Goal: Information Seeking & Learning: Learn about a topic

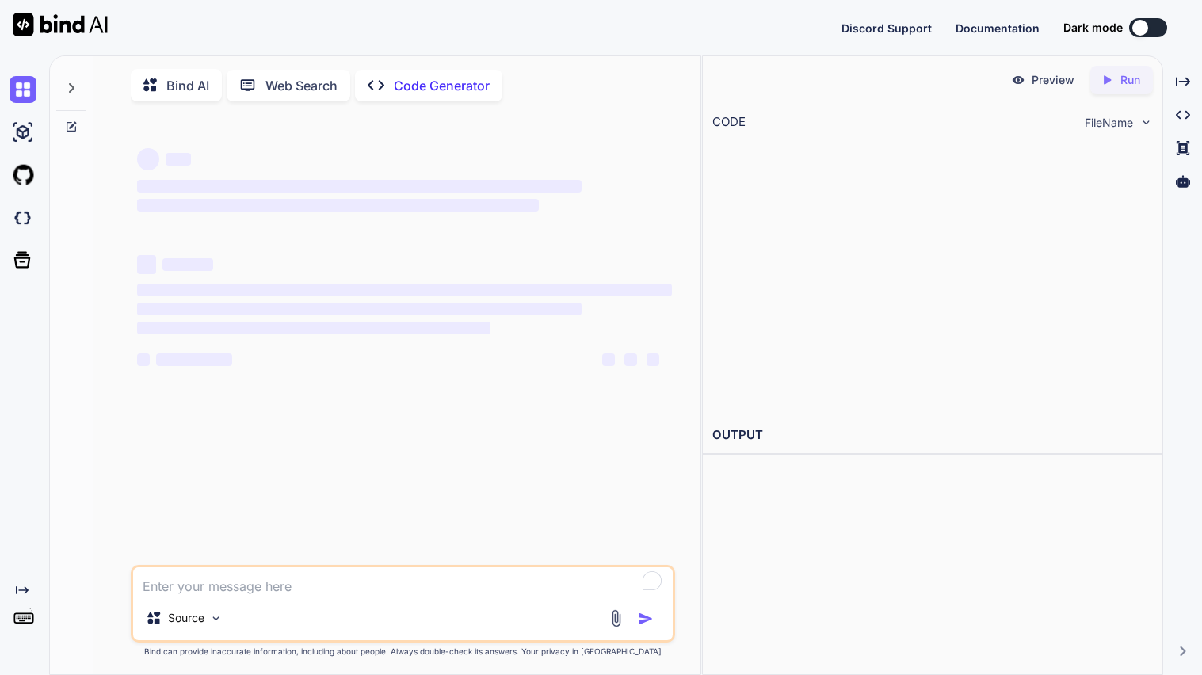
type textarea "x"
click at [446, 580] on textarea "To enrich screen reader interactions, please activate Accessibility in Grammarl…" at bounding box center [403, 581] width 540 height 29
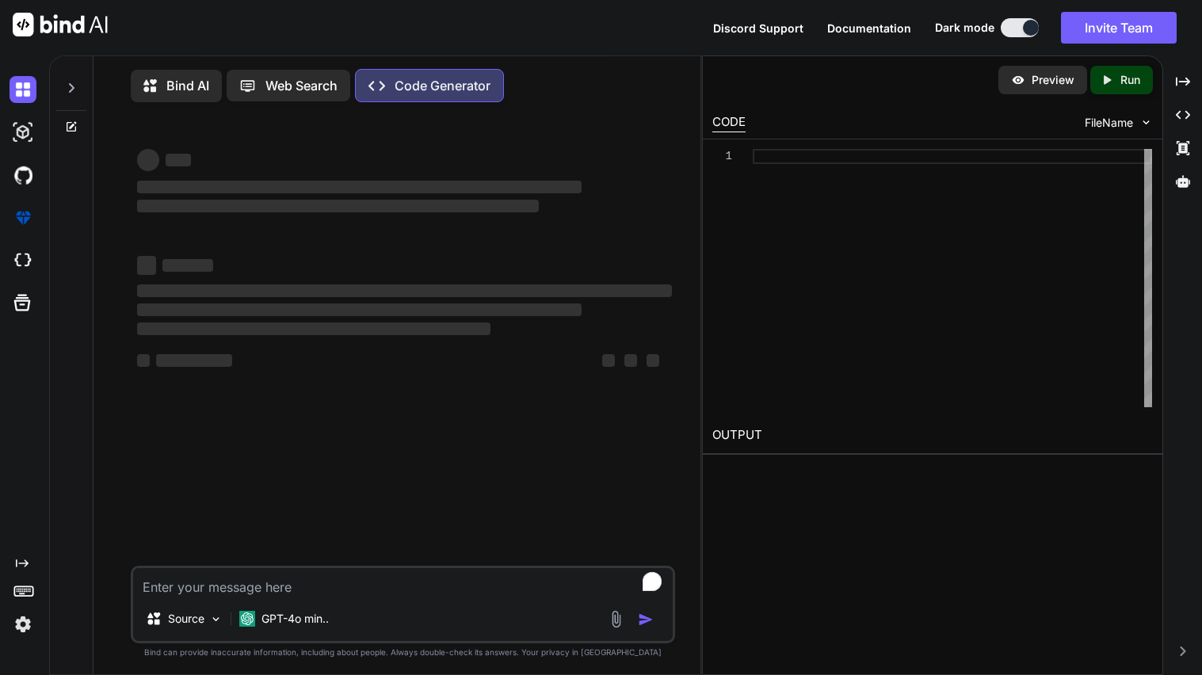
click at [177, 93] on p "Bind AI" at bounding box center [187, 85] width 43 height 19
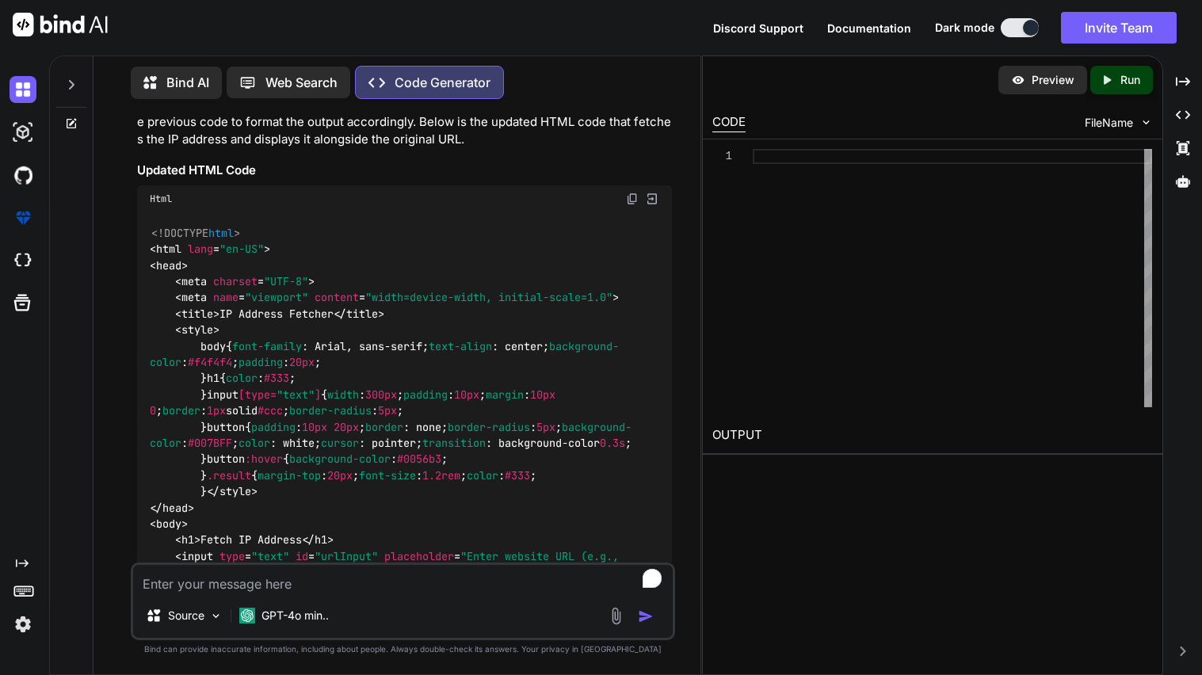
scroll to position [5117, 0]
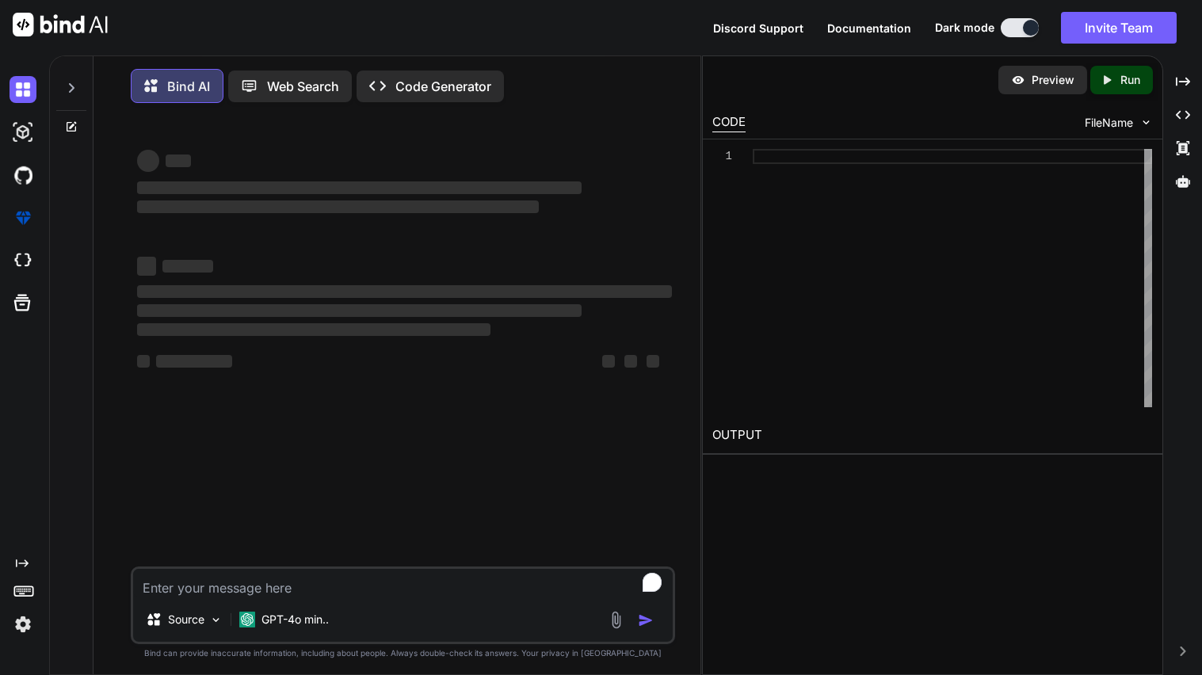
click at [282, 581] on textarea "To enrich screen reader interactions, please activate Accessibility in Grammarl…" at bounding box center [403, 583] width 540 height 29
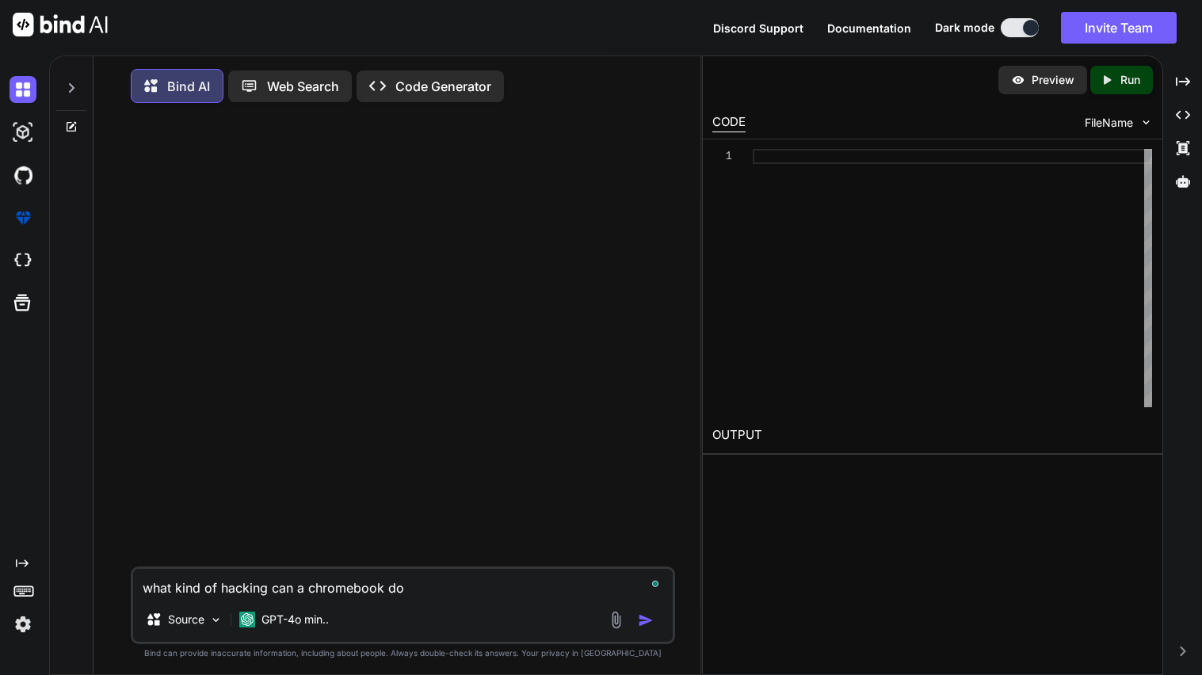
type textarea "what kind of hacking can a chromebook do?"
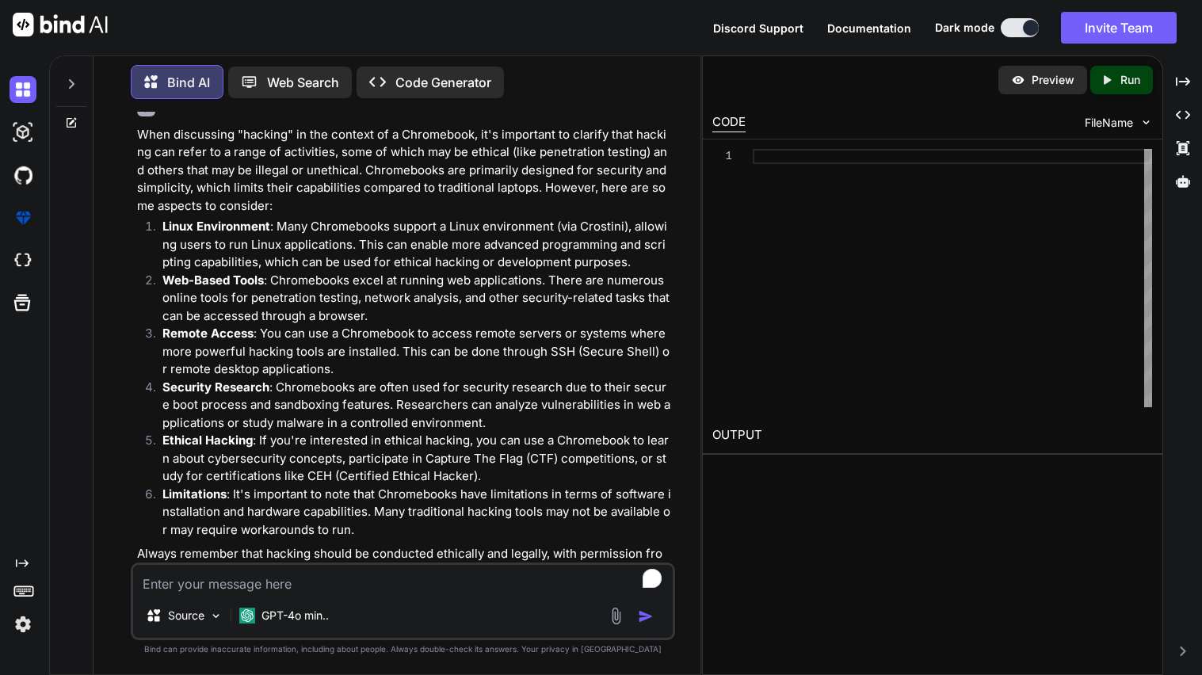
scroll to position [81, 0]
type textarea "what is bluetooth hacking called"
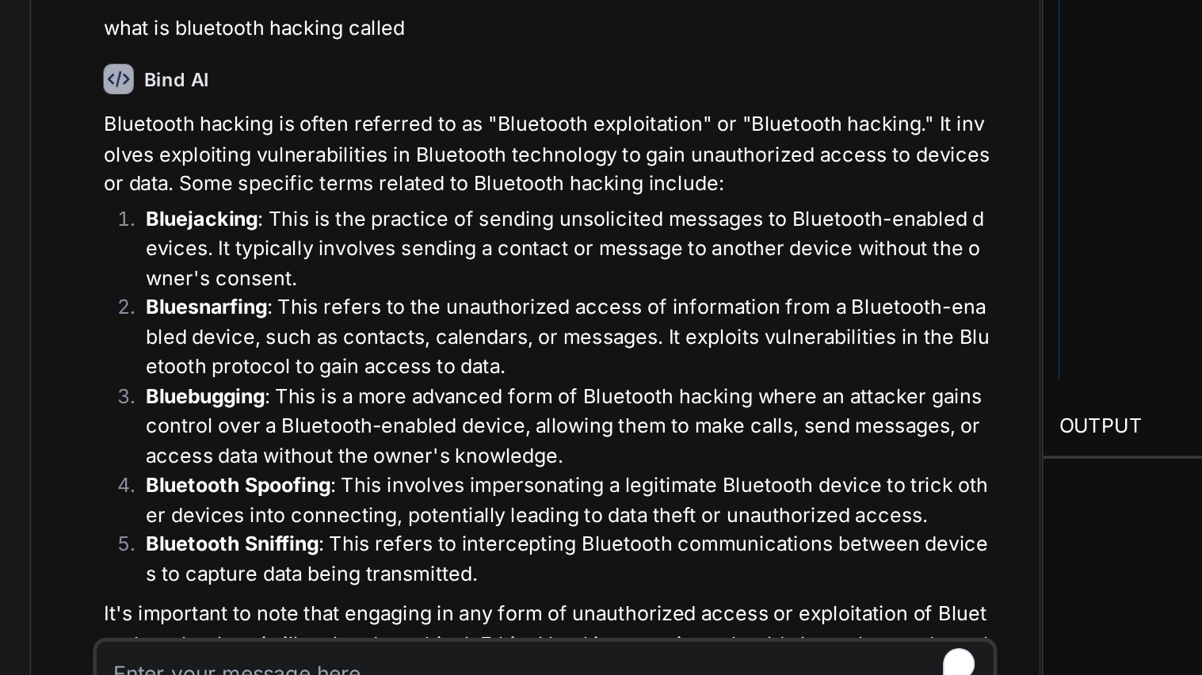
scroll to position [563, 0]
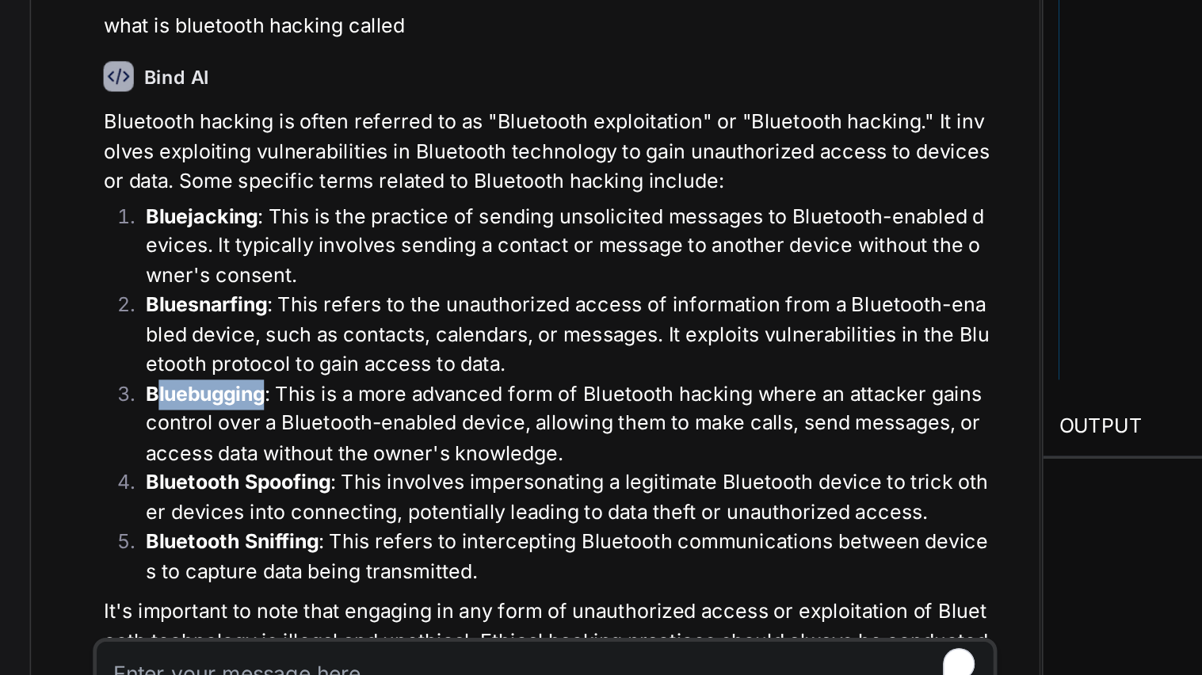
drag, startPoint x: 167, startPoint y: 418, endPoint x: 236, endPoint y: 414, distance: 69.1
click at [236, 414] on p "Bluebugging : This is a more advanced form of Bluetooth hacking where an attack…" at bounding box center [417, 434] width 510 height 54
drag, startPoint x: 236, startPoint y: 414, endPoint x: 165, endPoint y: 412, distance: 71.3
click at [165, 412] on p "Bluebugging : This is a more advanced form of Bluetooth hacking where an attack…" at bounding box center [417, 434] width 510 height 54
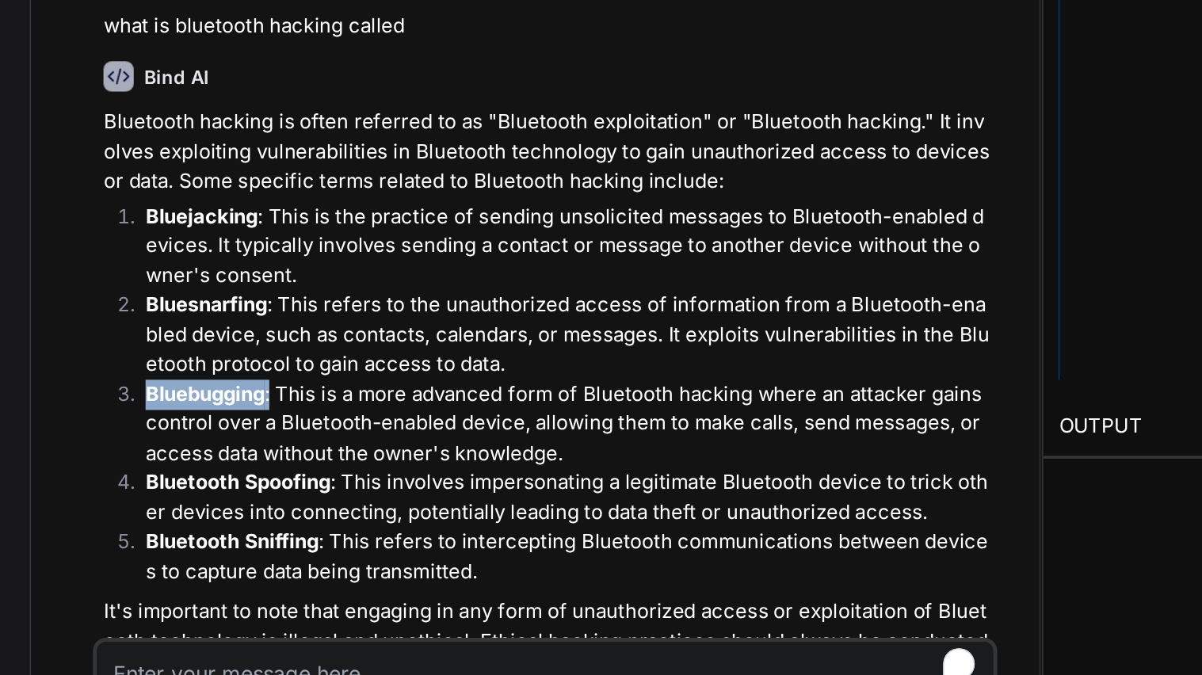
click at [228, 408] on strong "Bluebugging" at bounding box center [197, 415] width 71 height 15
drag, startPoint x: 164, startPoint y: 412, endPoint x: 236, endPoint y: 416, distance: 72.2
click at [236, 416] on p "Bluebugging : This is a more advanced form of Bluetooth hacking where an attack…" at bounding box center [417, 434] width 510 height 54
copy strong "Bluebugging"
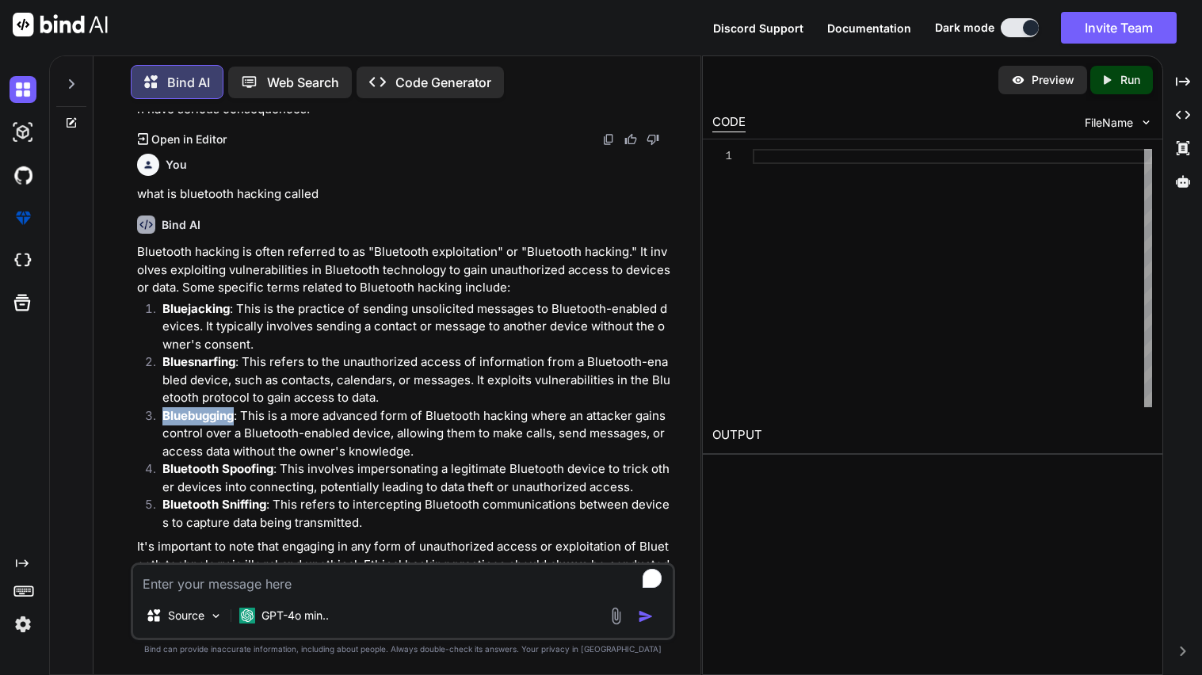
scroll to position [616, 0]
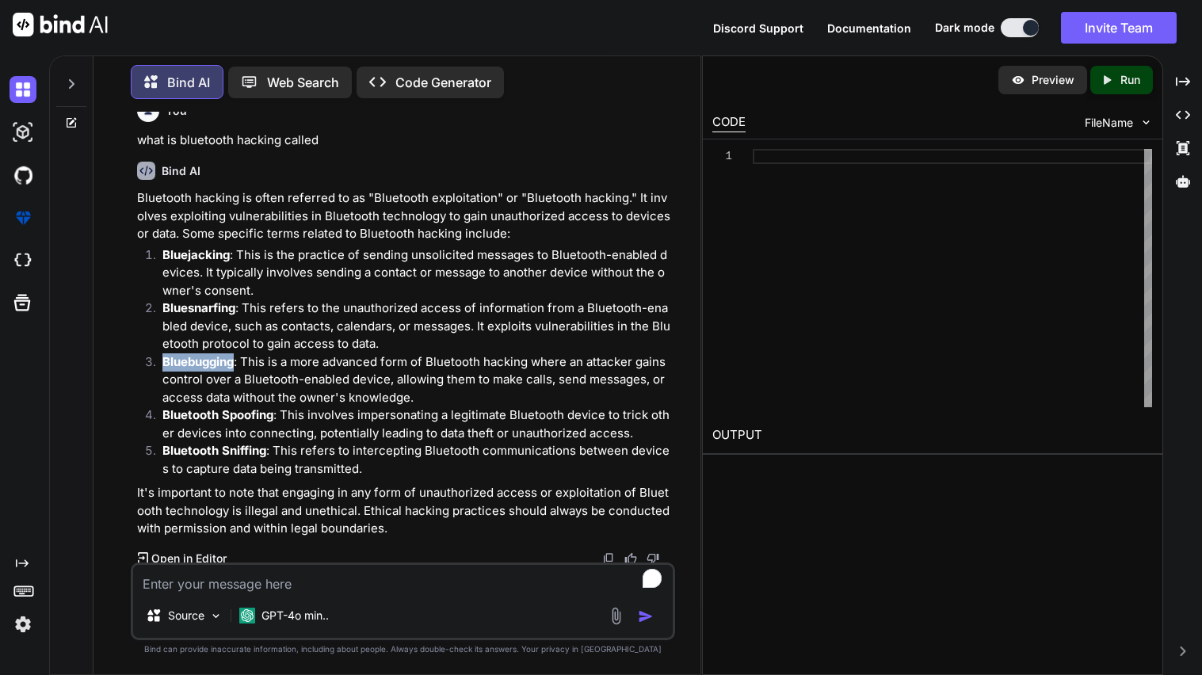
click at [216, 591] on textarea "To enrich screen reader interactions, please activate Accessibility in Grammarl…" at bounding box center [403, 579] width 540 height 29
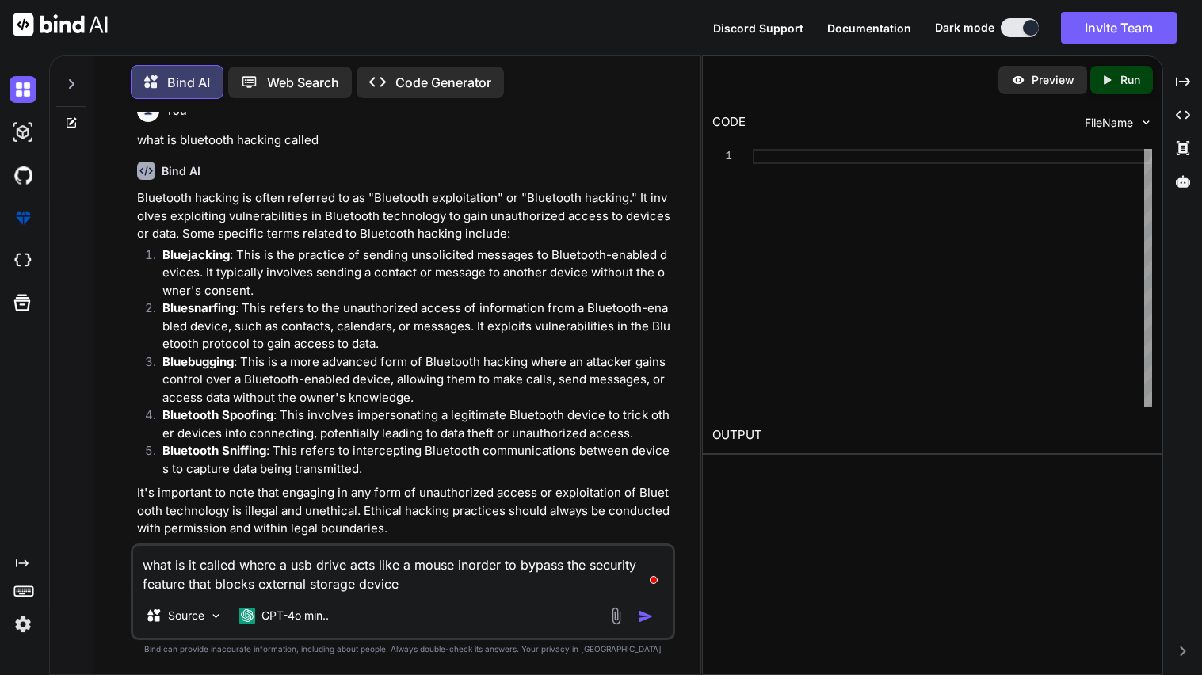
type textarea "what is it called where a usb drive acts like a mouse inorder to bypass the sec…"
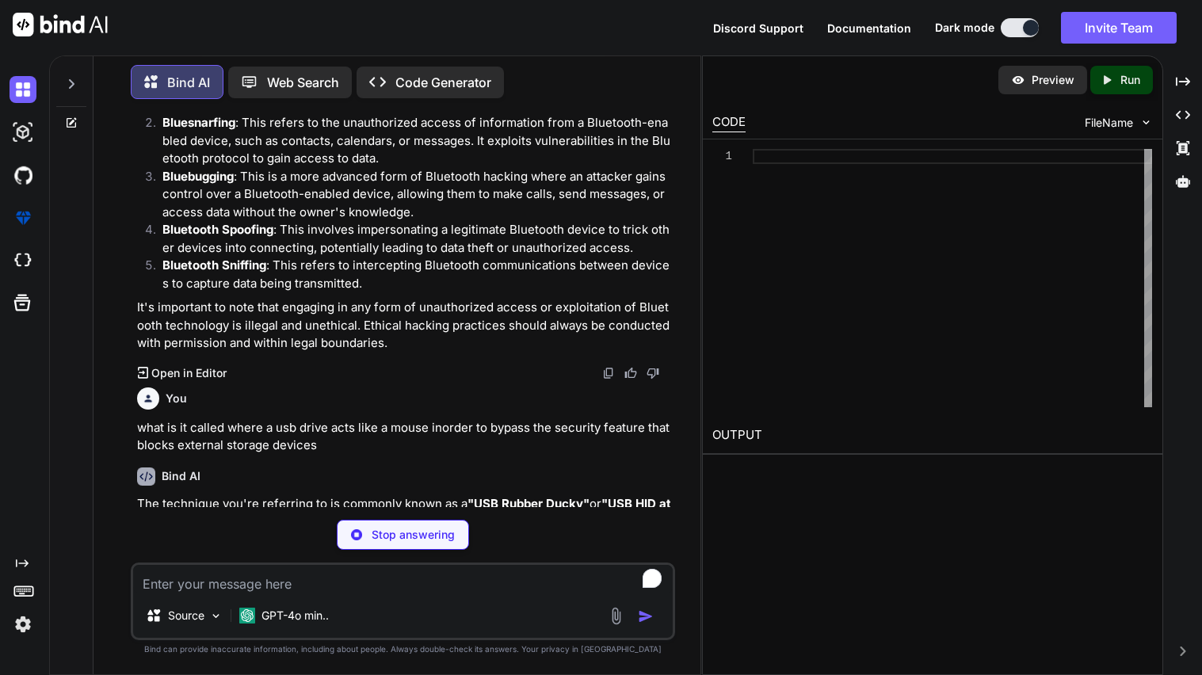
scroll to position [852, 0]
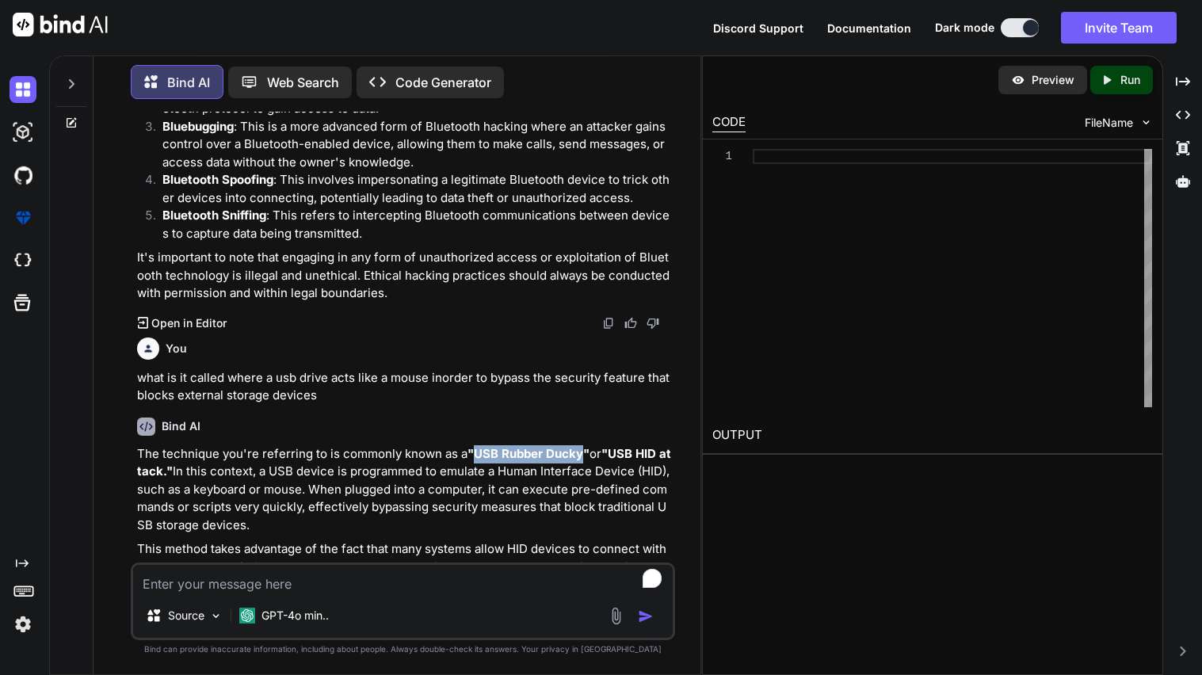
drag, startPoint x: 475, startPoint y: 452, endPoint x: 581, endPoint y: 455, distance: 106.2
click at [581, 455] on strong ""USB Rubber Ducky"" at bounding box center [529, 453] width 122 height 15
click at [611, 457] on strong ""USB HID attack."" at bounding box center [404, 462] width 534 height 33
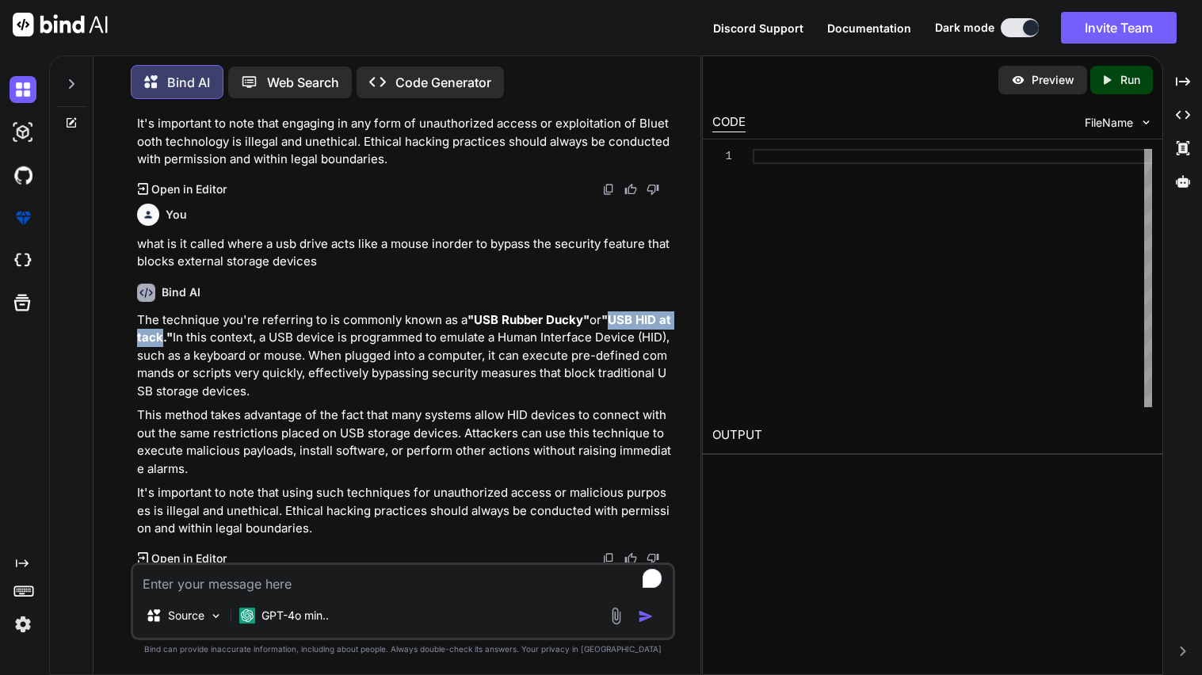
drag, startPoint x: 610, startPoint y: 315, endPoint x: 162, endPoint y: 336, distance: 448.2
click at [162, 336] on strong ""USB HID attack."" at bounding box center [404, 328] width 534 height 33
copy strong "USB HID attack"
click at [281, 574] on textarea "To enrich screen reader interactions, please activate Accessibility in Grammarl…" at bounding box center [403, 579] width 540 height 29
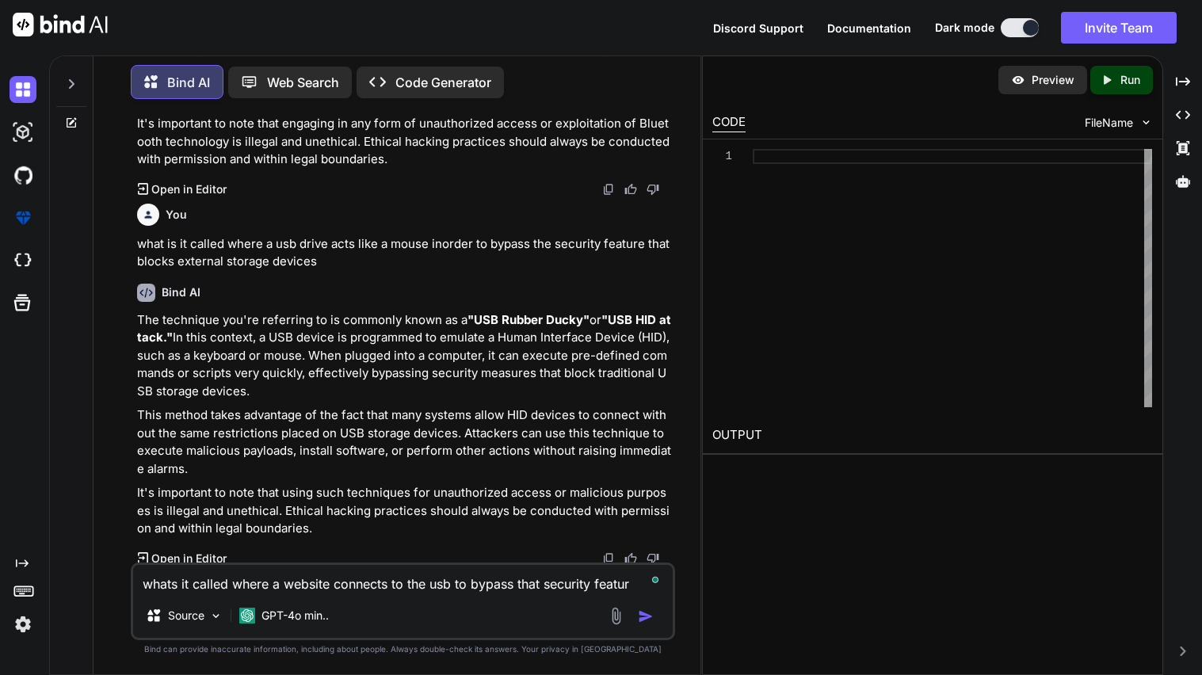
type textarea "whats it called where a website connects to the usb to bypass that security fea…"
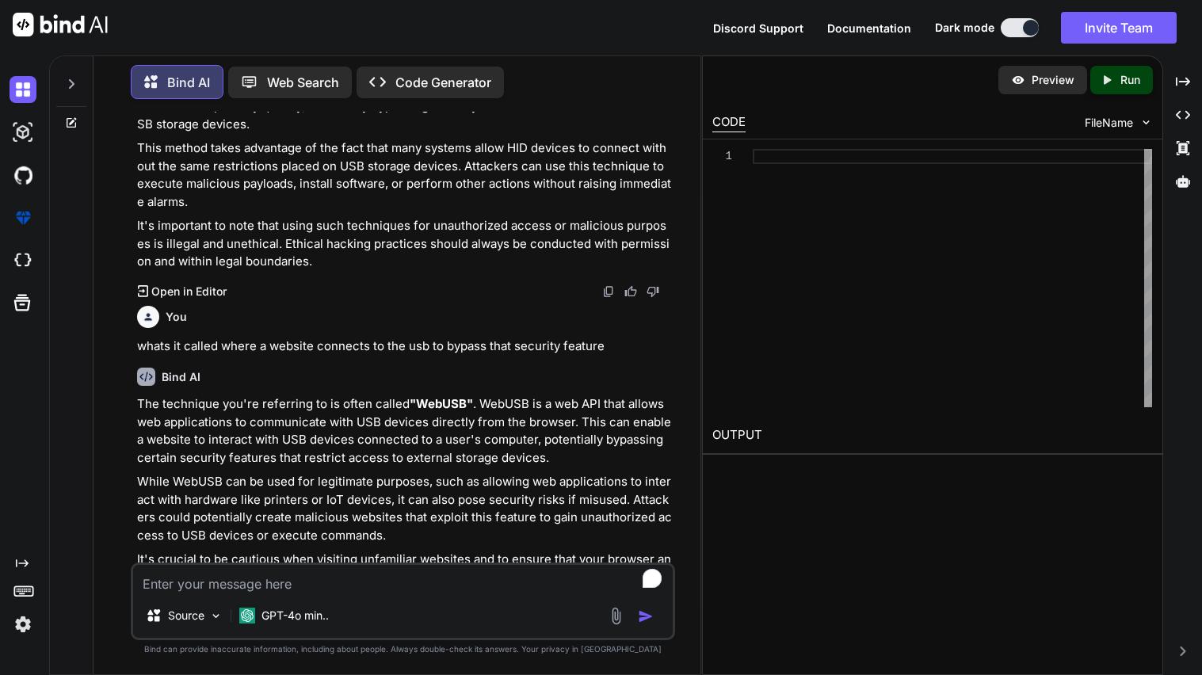
scroll to position [1260, 0]
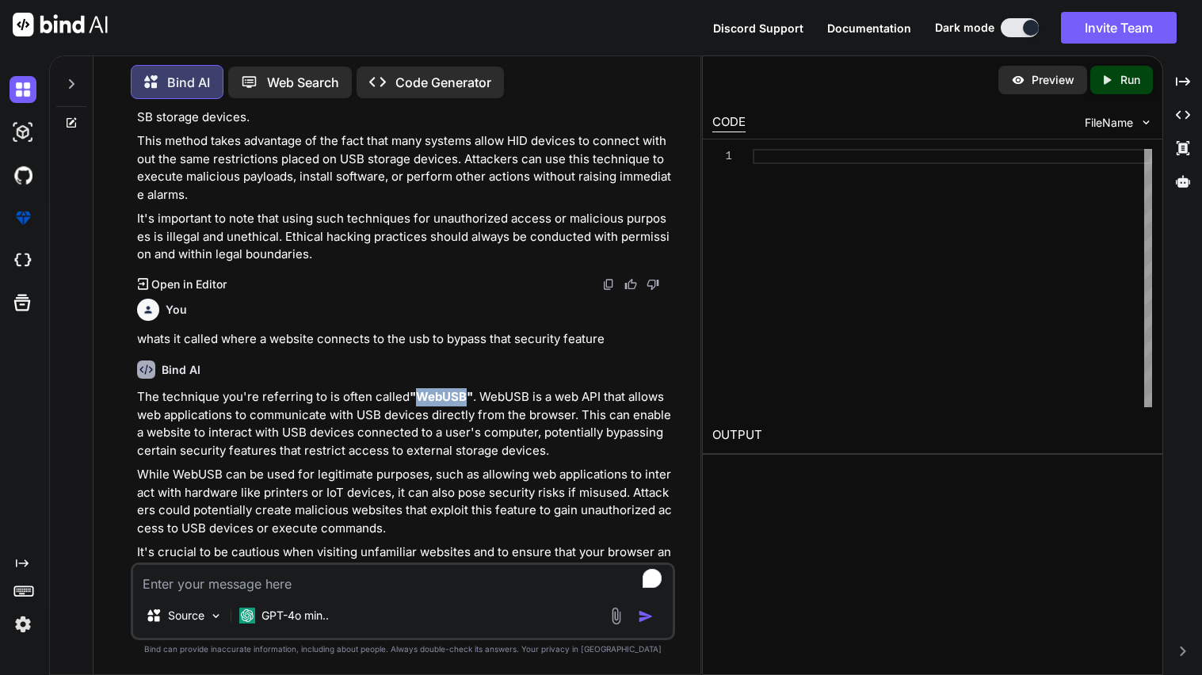
drag, startPoint x: 414, startPoint y: 395, endPoint x: 462, endPoint y: 395, distance: 48.3
click at [462, 395] on strong ""WebUSB"" at bounding box center [441, 396] width 63 height 15
copy strong "WebUSB"
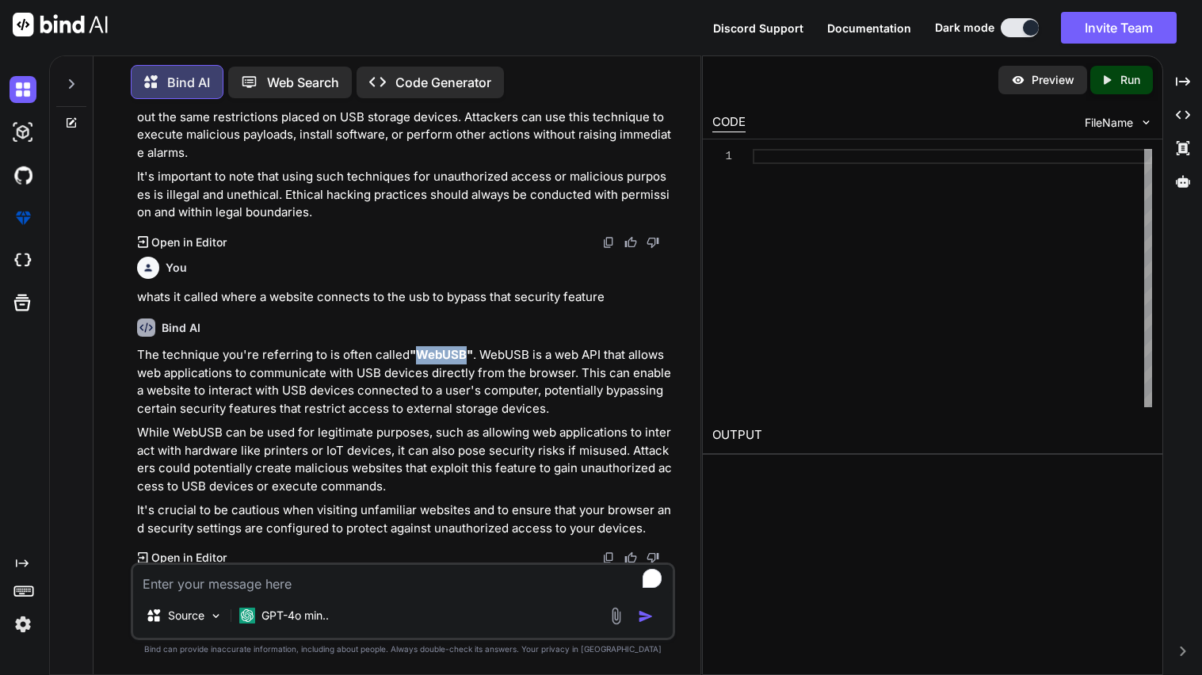
click at [288, 586] on textarea "To enrich screen reader interactions, please activate Accessibility in Grammarl…" at bounding box center [403, 579] width 540 height 29
type textarea "Can you build a WebUSB using html css and javascript"
click at [449, 86] on p "Code Generator" at bounding box center [443, 82] width 96 height 19
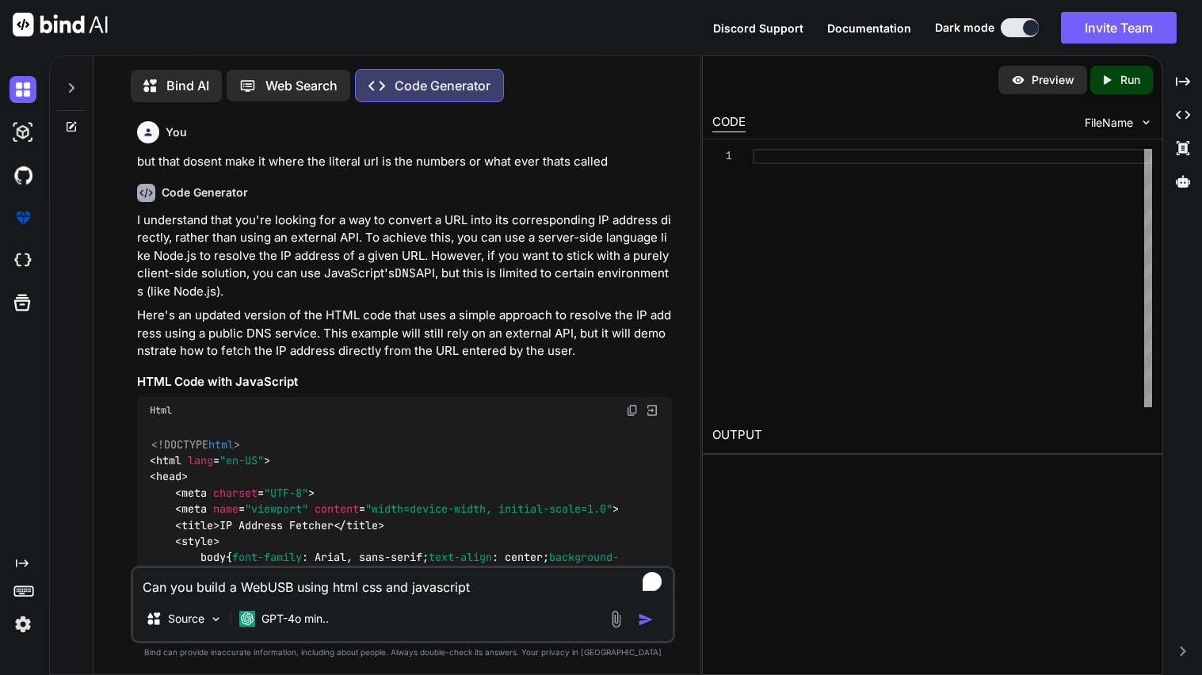
click at [506, 594] on textarea "Can you build a WebUSB using html css and javascript" at bounding box center [403, 582] width 540 height 29
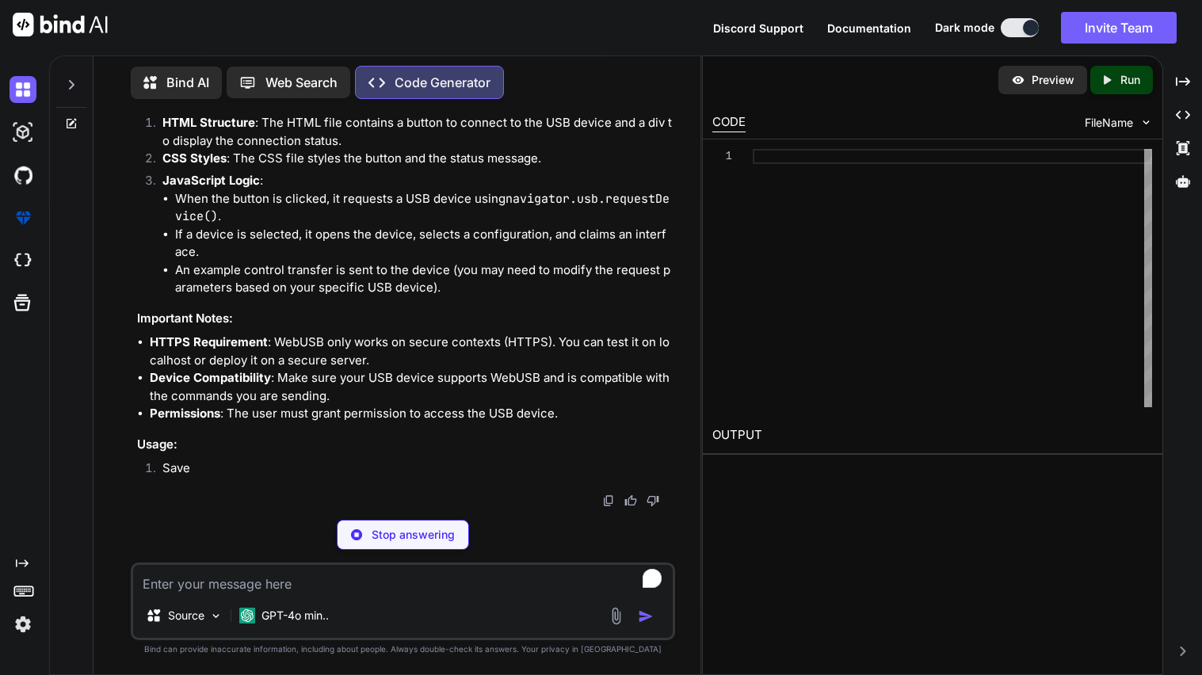
scroll to position [9318, 0]
click at [299, 583] on textarea "To enrich screen reader interactions, please activate Accessibility in Grammarl…" at bounding box center [403, 579] width 540 height 29
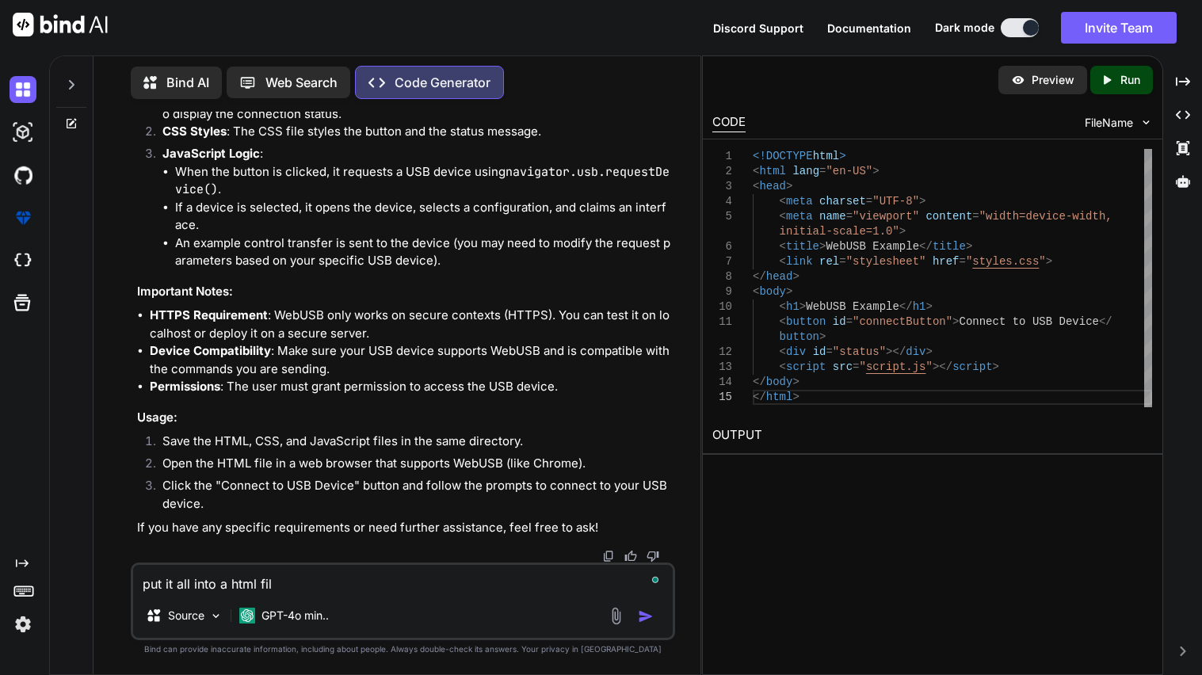
type textarea "put it all into a html file"
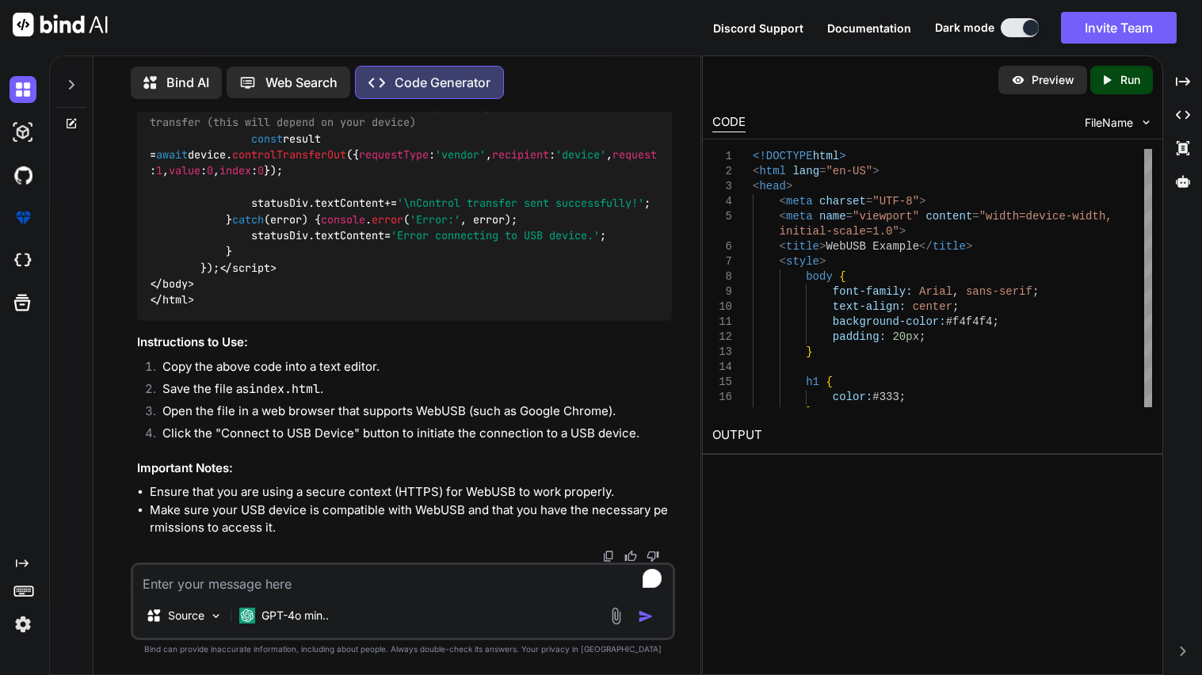
scroll to position [9930, 0]
click at [342, 574] on textarea "To enrich screen reader interactions, please activate Accessibility in Grammarl…" at bounding box center [403, 579] width 540 height 29
paste textarea "WebUSB"
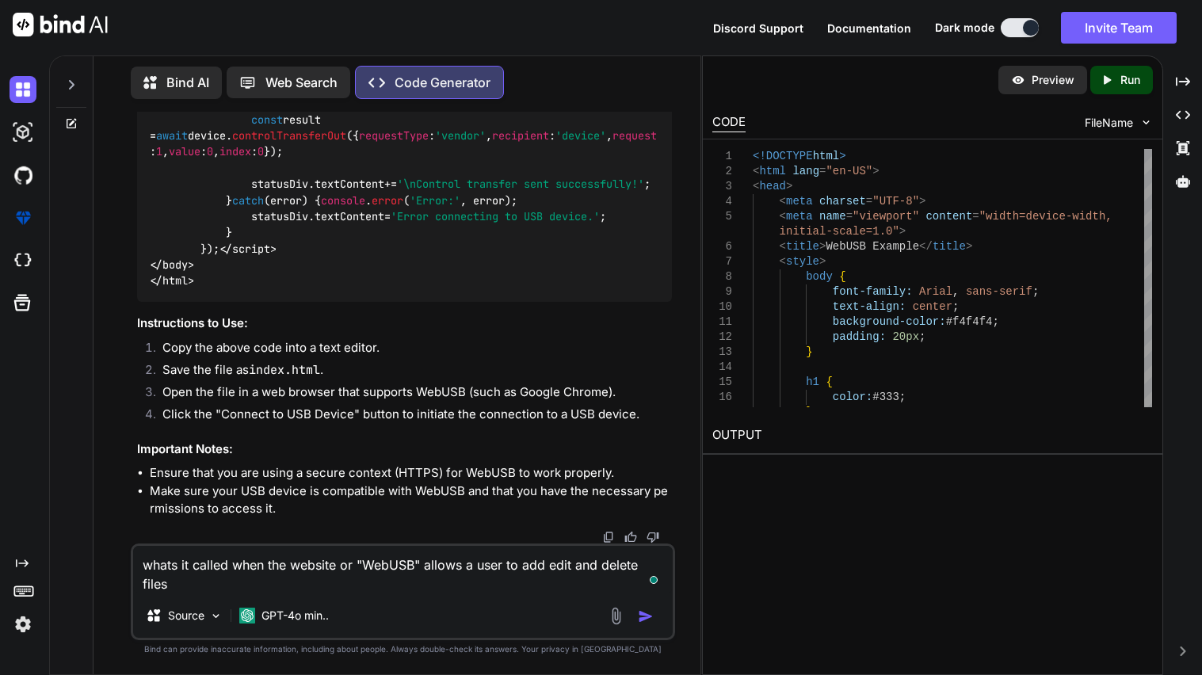
type textarea "whats it called when the website or "WebUSB" allows a user to add edit and dele…"
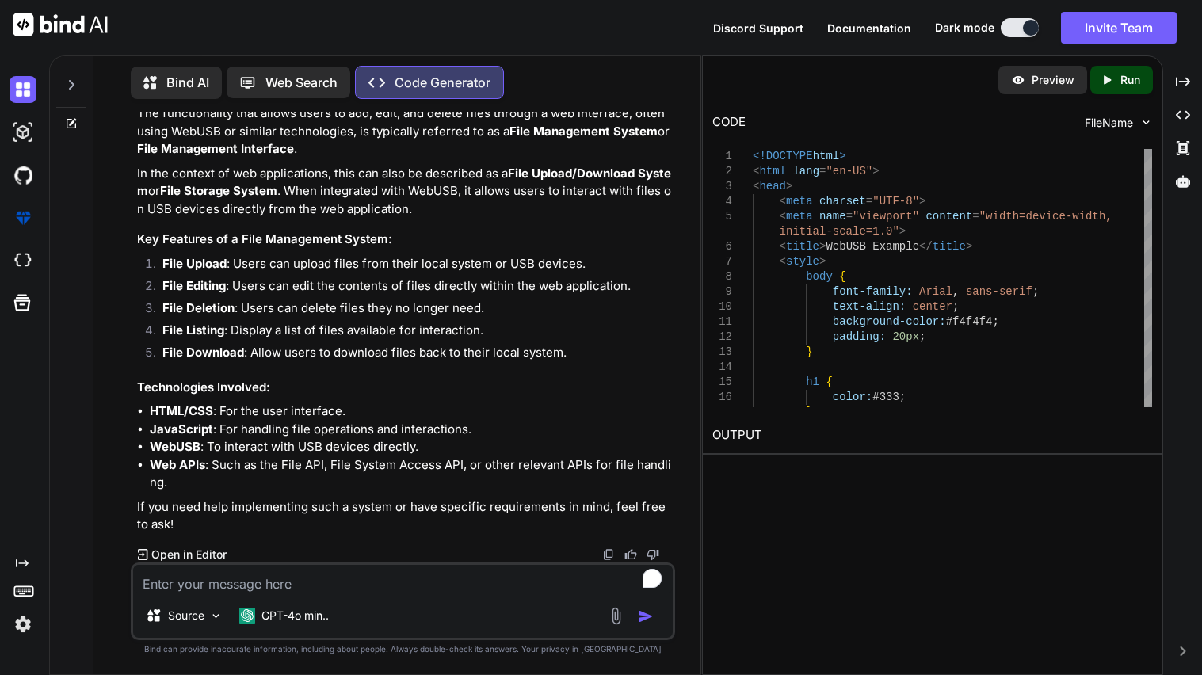
scroll to position [11832, 0]
click at [1136, 86] on p "Run" at bounding box center [1130, 80] width 20 height 16
click at [300, 578] on textarea "To enrich screen reader interactions, please activate Accessibility in Grammarl…" at bounding box center [403, 579] width 540 height 29
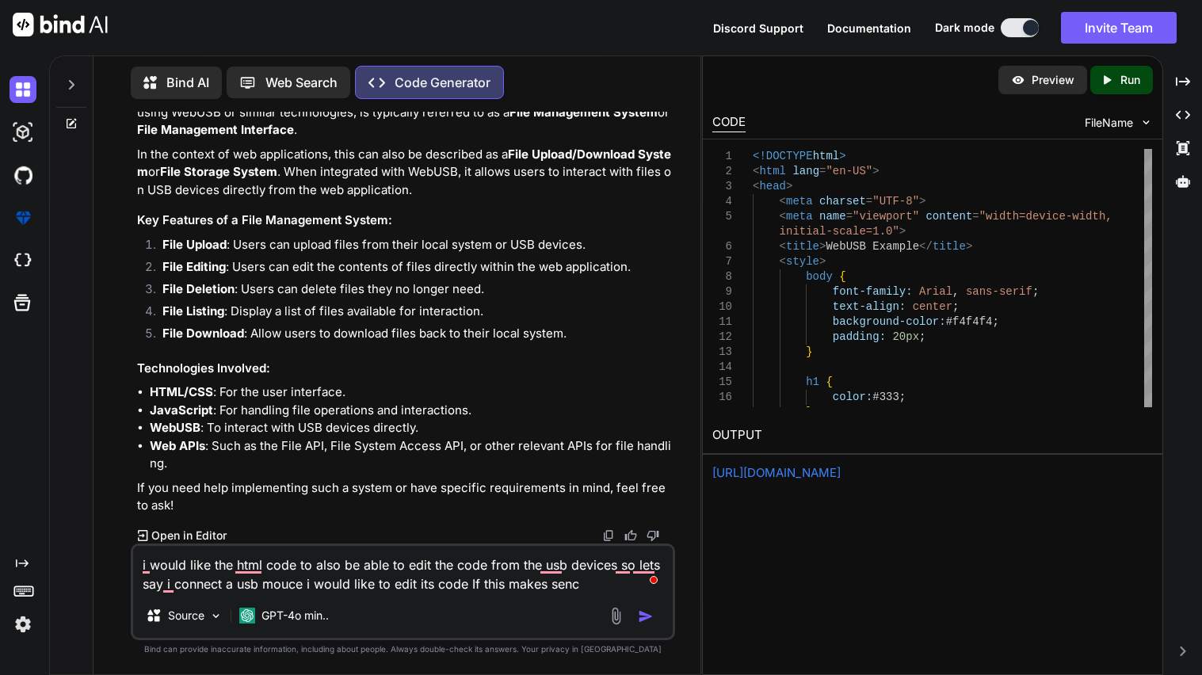
type textarea "i would like the html code to also be able to edit the code from the usb device…"
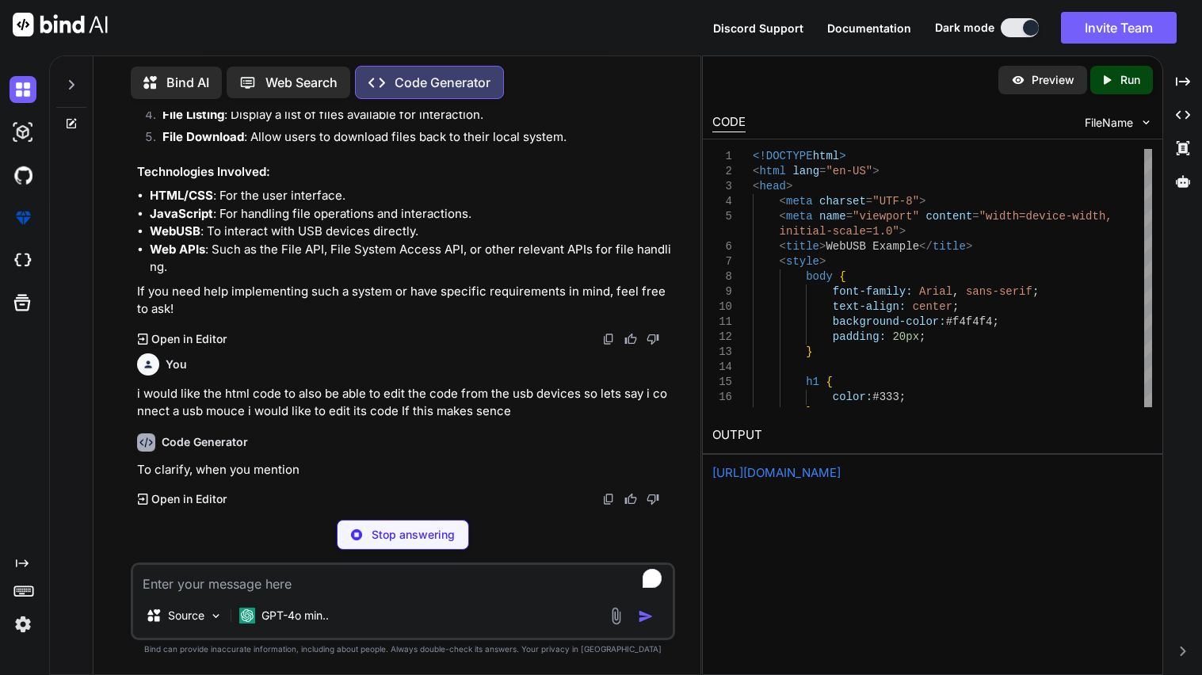
scroll to position [12018, 0]
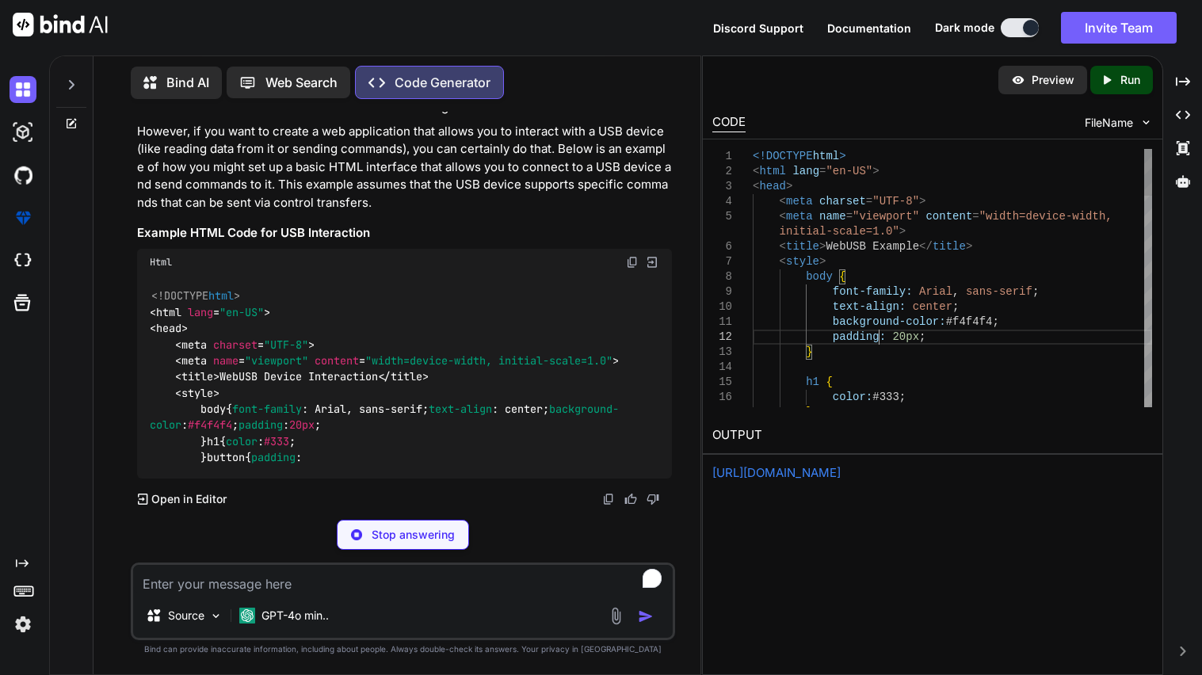
scroll to position [0, 0]
type textarea "<!DOCTYPE html> <html lang="en-US"> <head> <meta charset="UTF-8"> <meta name="v…"
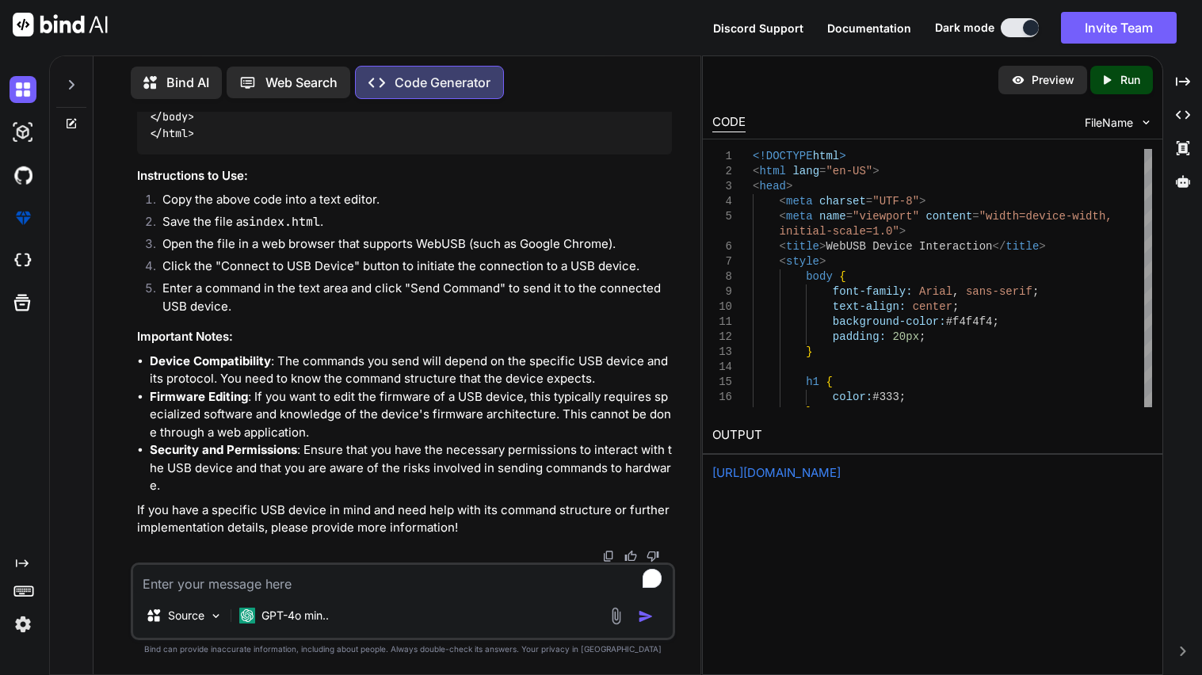
scroll to position [12519, 0]
click at [1127, 70] on div "Created with Pixso. Run" at bounding box center [1121, 80] width 63 height 29
click at [399, 586] on textarea "To enrich screen reader interactions, please activate Accessibility in Grammarl…" at bounding box center [403, 579] width 540 height 29
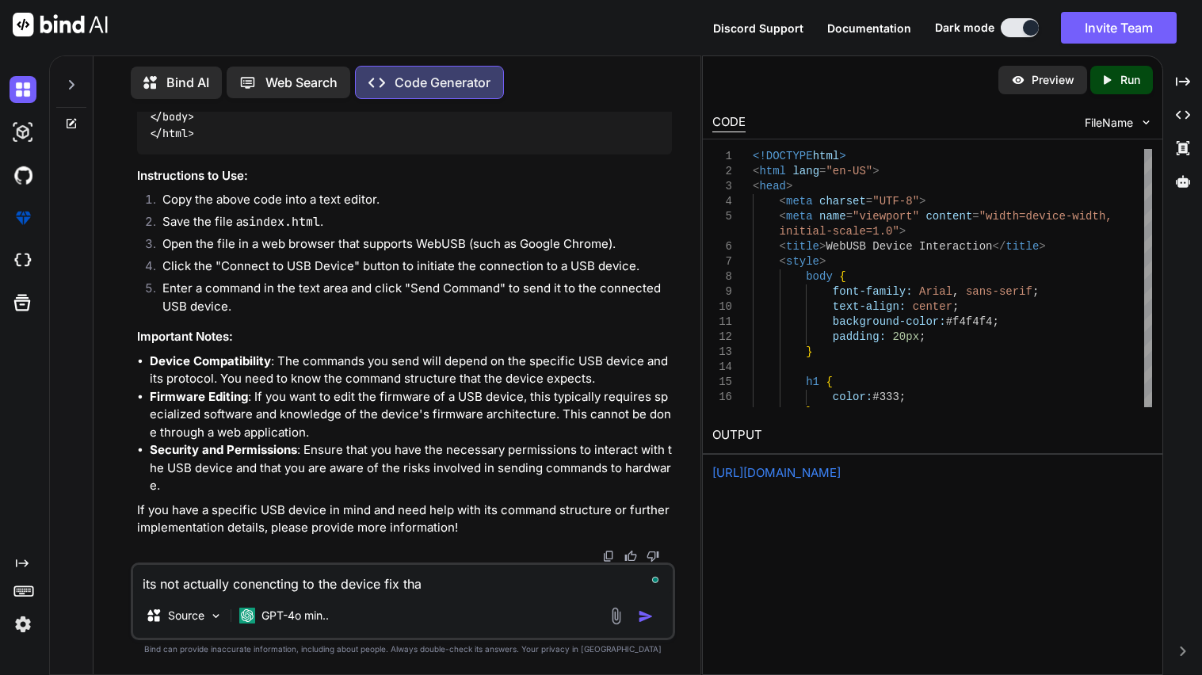
type textarea "its not actually conencting to the device fix that"
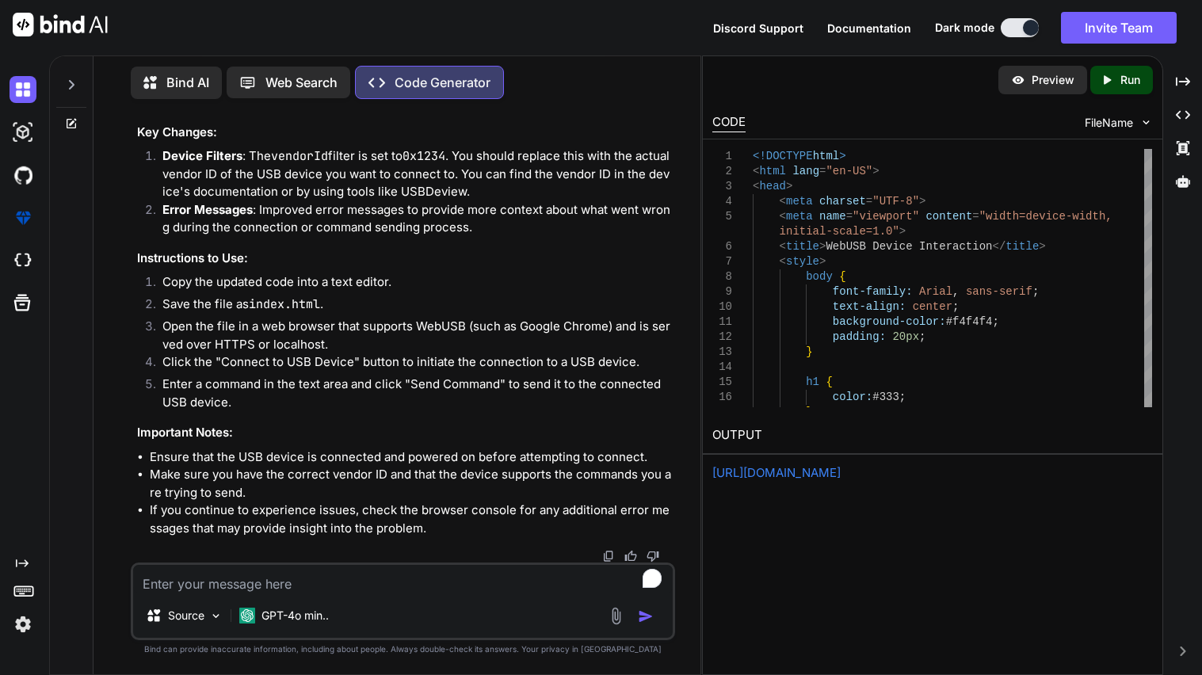
scroll to position [14887, 0]
click at [841, 483] on div "Preview Created with Pixso. Run CODE FileName 1 2 3 4 5 6 7 8 9 10 11 12 13 14 …" at bounding box center [932, 365] width 461 height 620
click at [834, 471] on link "[URL][DOMAIN_NAME]" at bounding box center [776, 472] width 128 height 15
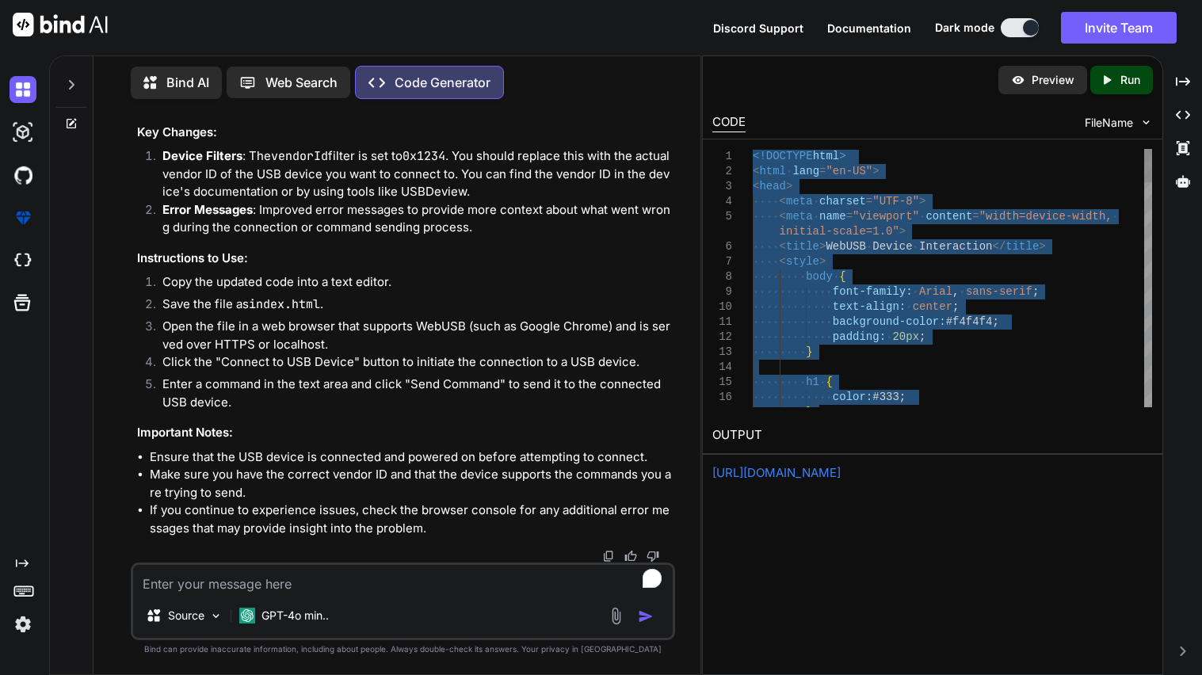
scroll to position [0, 0]
type textarea "</script> </body> </html>"
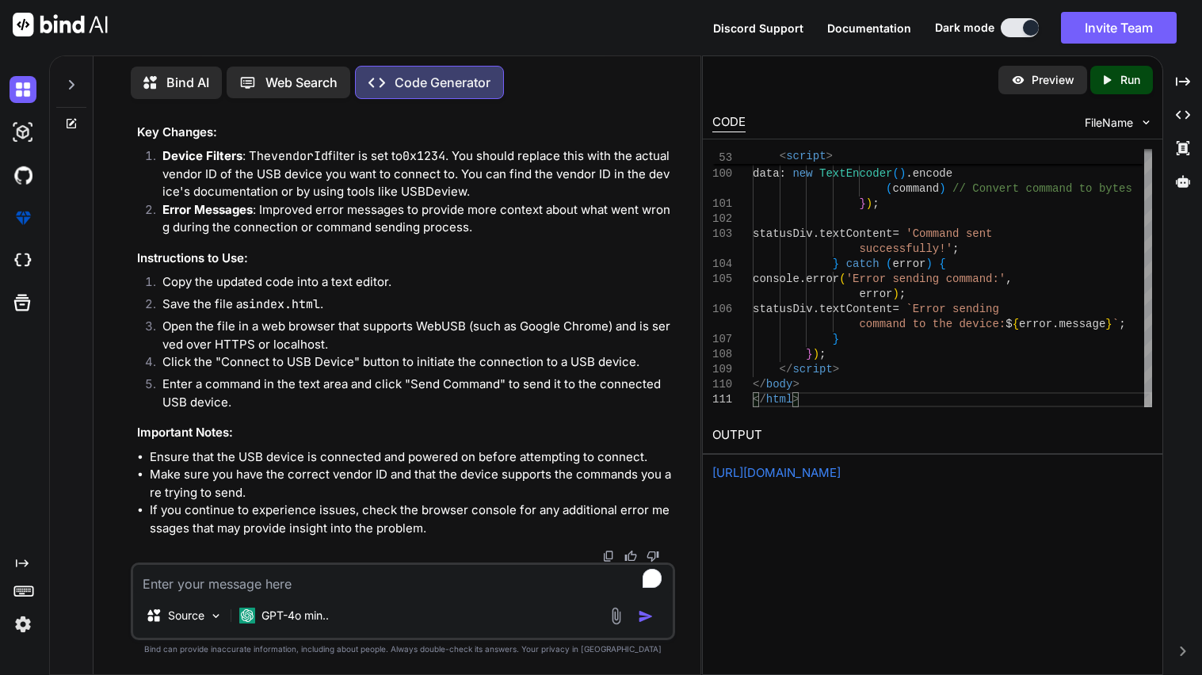
click at [1127, 90] on div "Created with Pixso. Run" at bounding box center [1121, 80] width 63 height 29
click at [243, 583] on textarea "To enrich screen reader interactions, please activate Accessibility in Grammarl…" at bounding box center [403, 579] width 540 height 29
paste textarea "Logitech USB Optical Mouse"
type textarea "the mouse i want to connect to is "Logitech USB Optical Mouse""
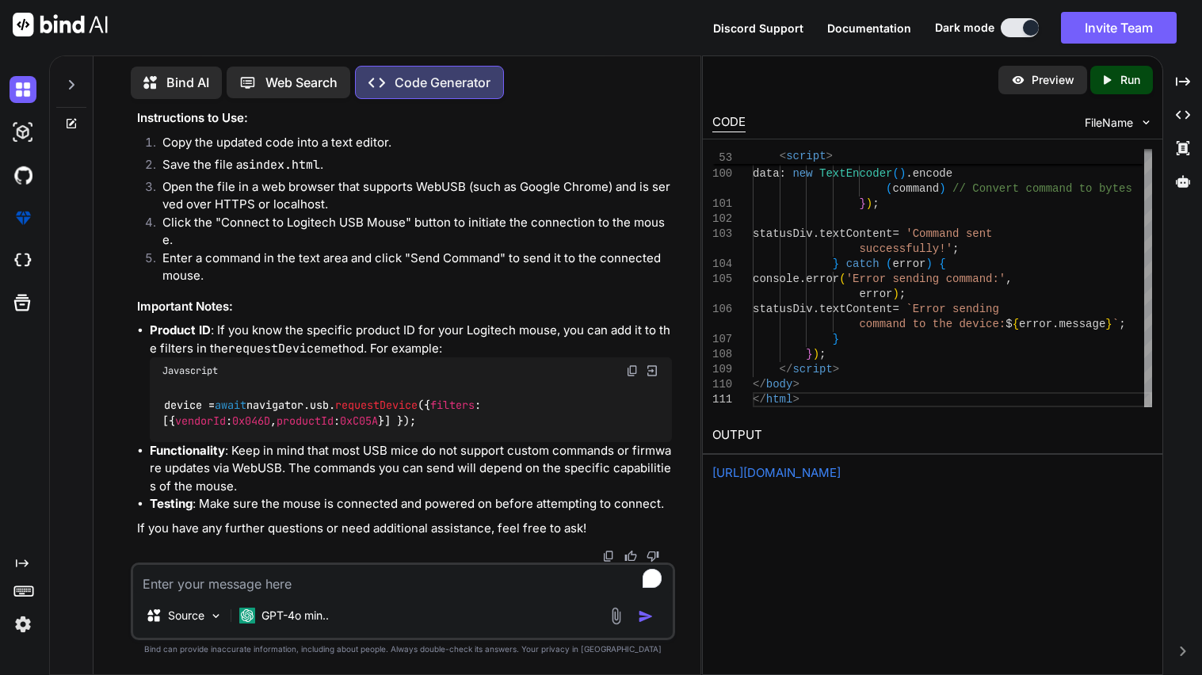
scroll to position [17719, 0]
click at [252, 598] on div "Source GPT-4o min.." at bounding box center [403, 602] width 544 height 78
click at [235, 587] on textarea "To enrich screen reader interactions, please activate Accessibility in Grammarl…" at bounding box center [403, 579] width 540 height 29
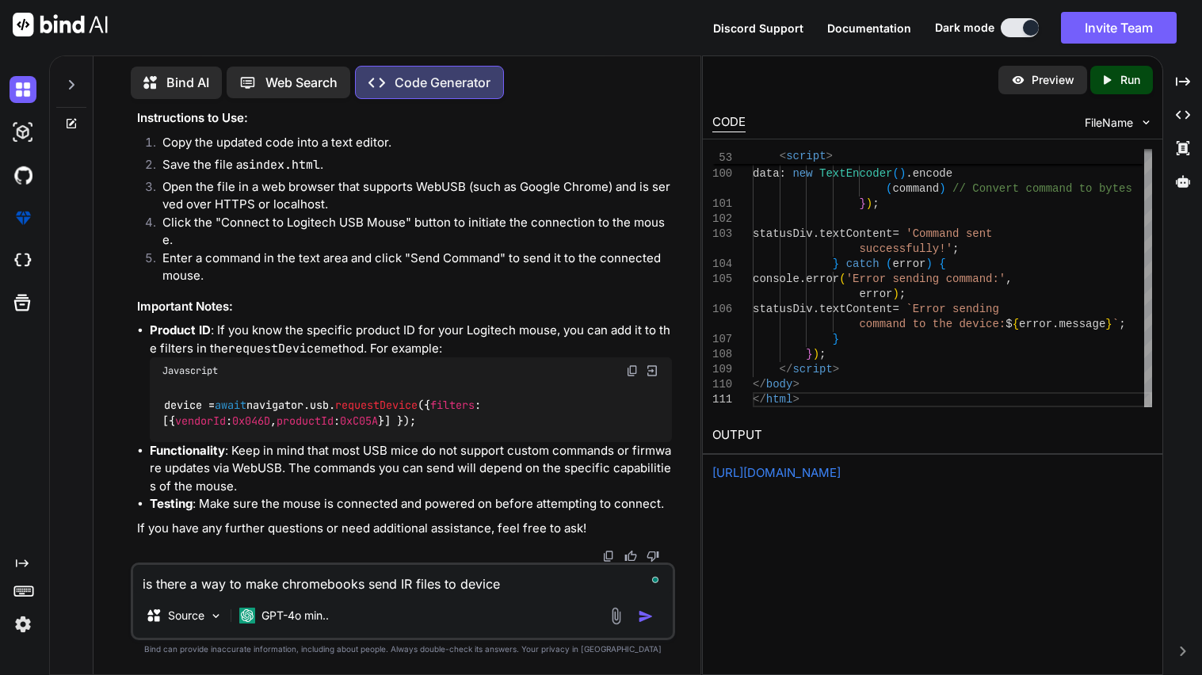
type textarea "is there a way to make chromebooks send IR files to devices"
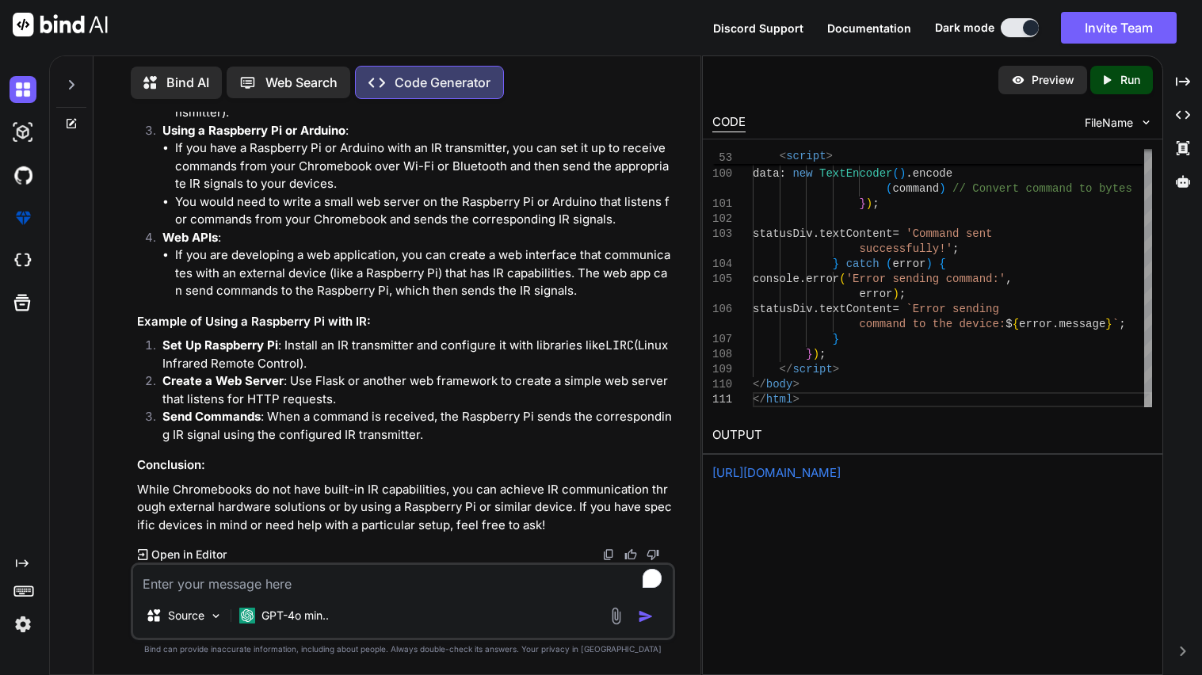
scroll to position [20432, 0]
drag, startPoint x: 162, startPoint y: 349, endPoint x: 268, endPoint y: 348, distance: 105.4
copy strong "External IR Blaster"
click at [245, 587] on textarea "To enrich screen reader interactions, please activate Accessibility in Grammarl…" at bounding box center [403, 579] width 540 height 29
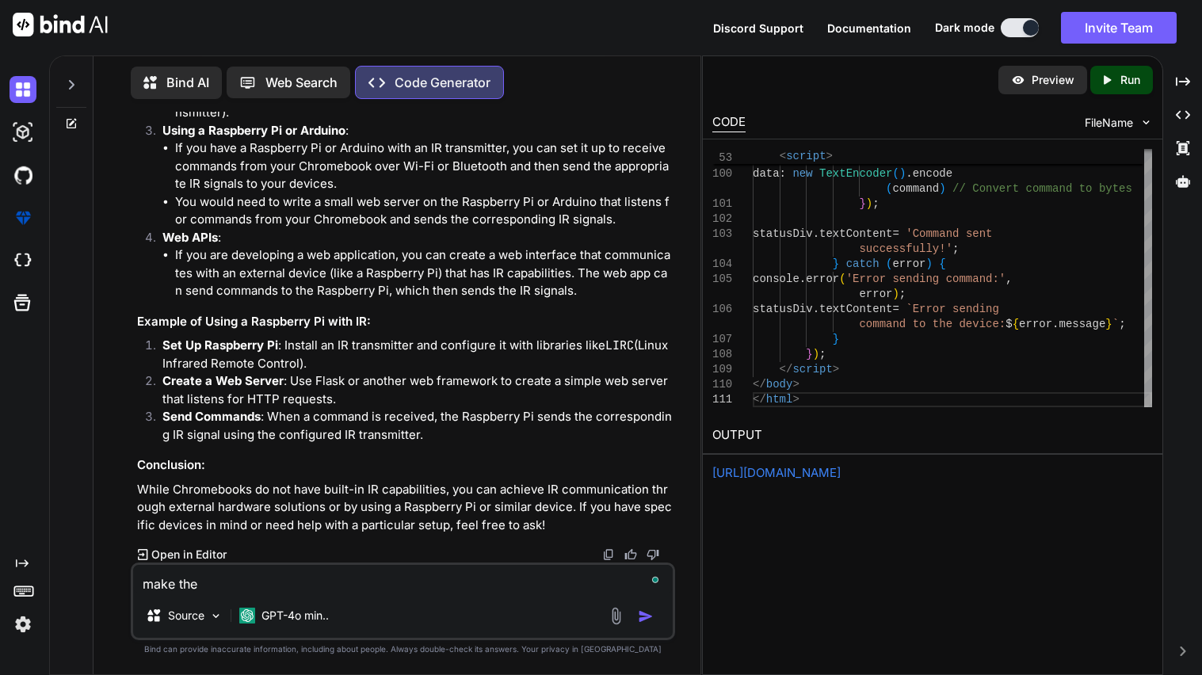
paste textarea "External IR Blaster"
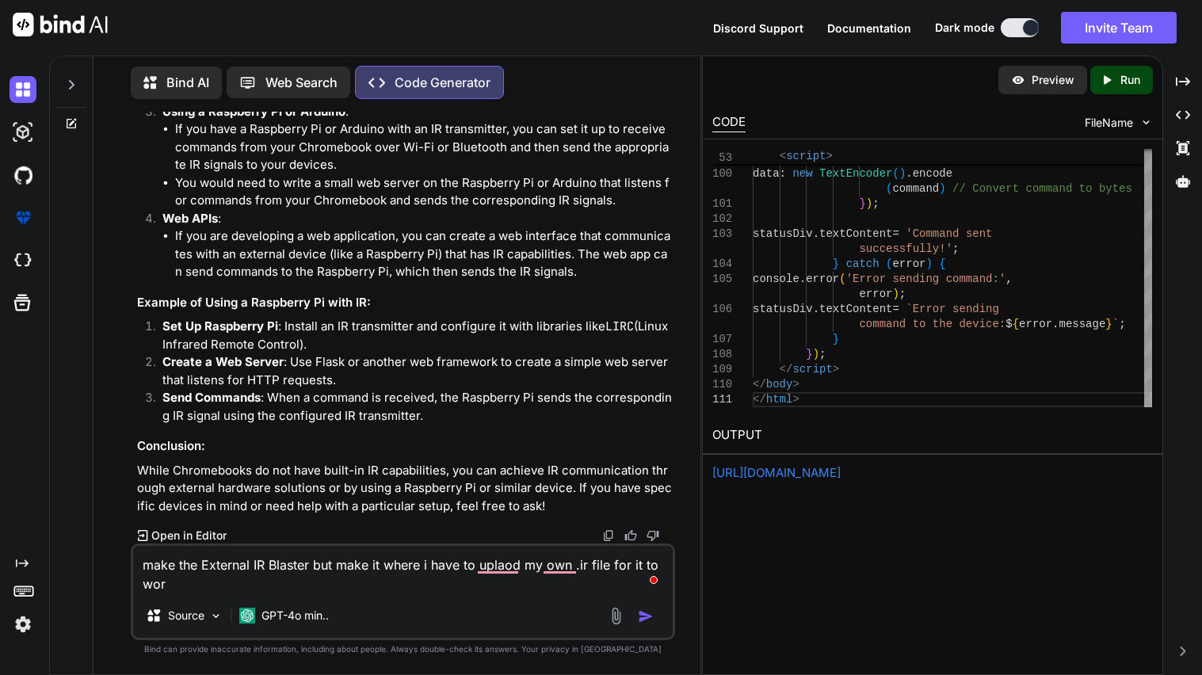
type textarea "make the External IR Blaster but make it where i have to uplaod my own .ir file…"
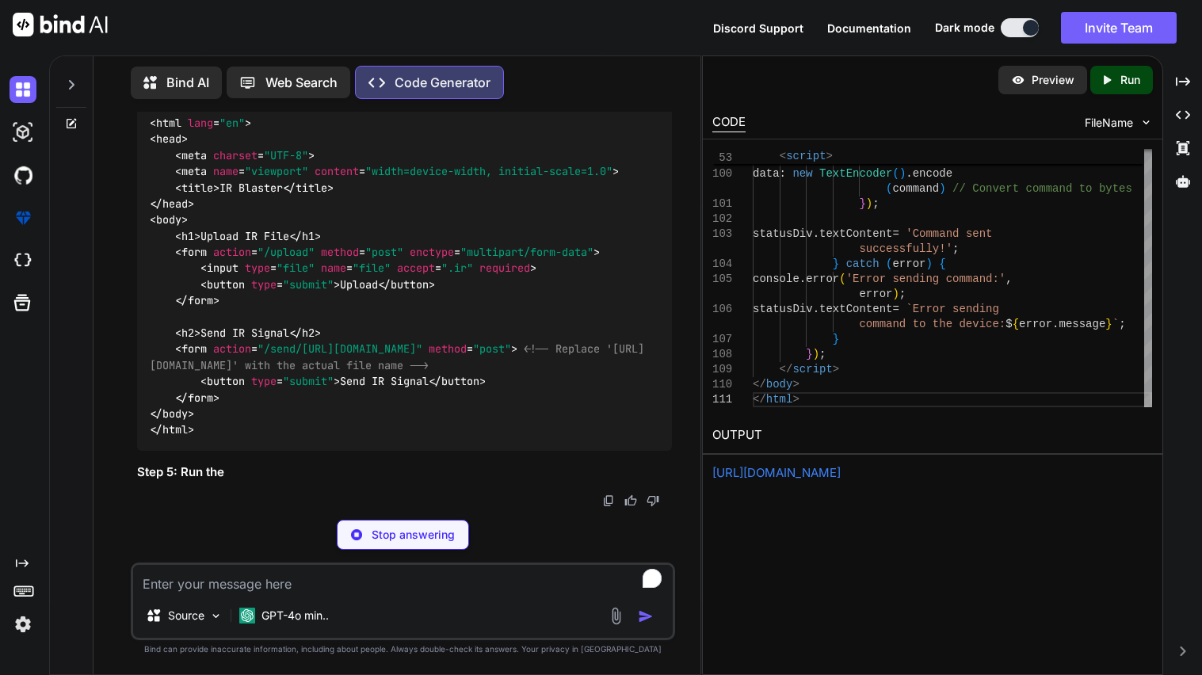
scroll to position [23383, 0]
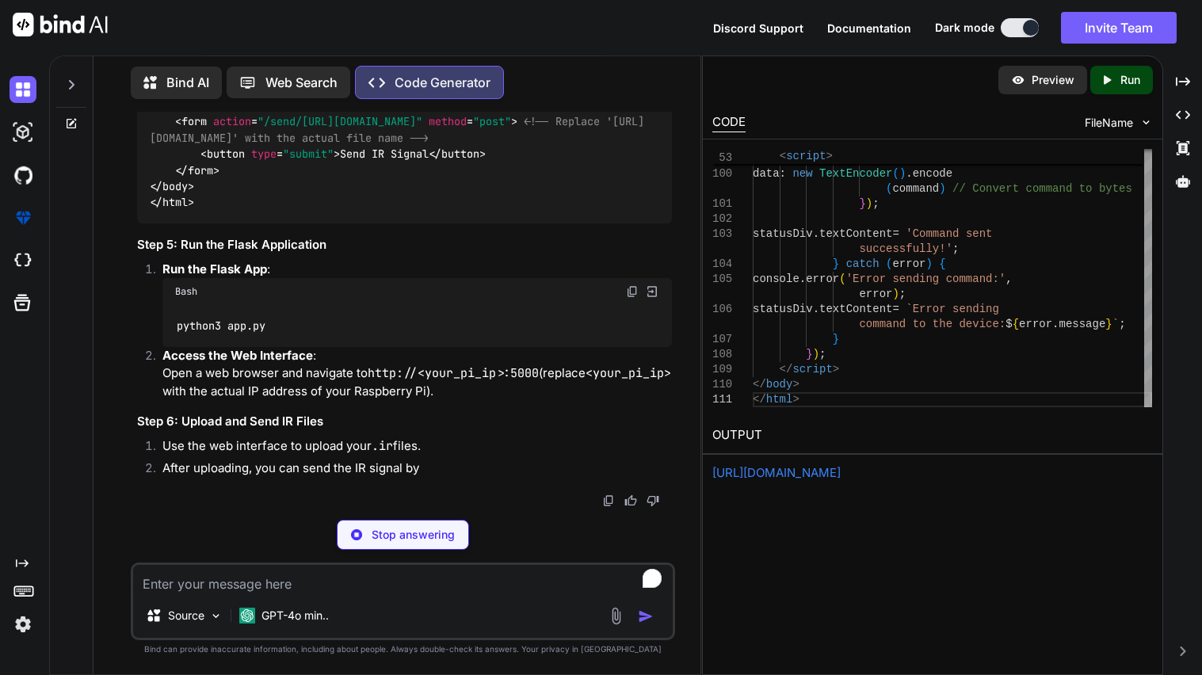
drag, startPoint x: 222, startPoint y: 236, endPoint x: 286, endPoint y: 235, distance: 64.2
click at [286, 212] on code "<!DOCTYPE html > < html lang = "en" > < head > < meta charset = "UTF-8" > < met…" at bounding box center [397, 42] width 494 height 340
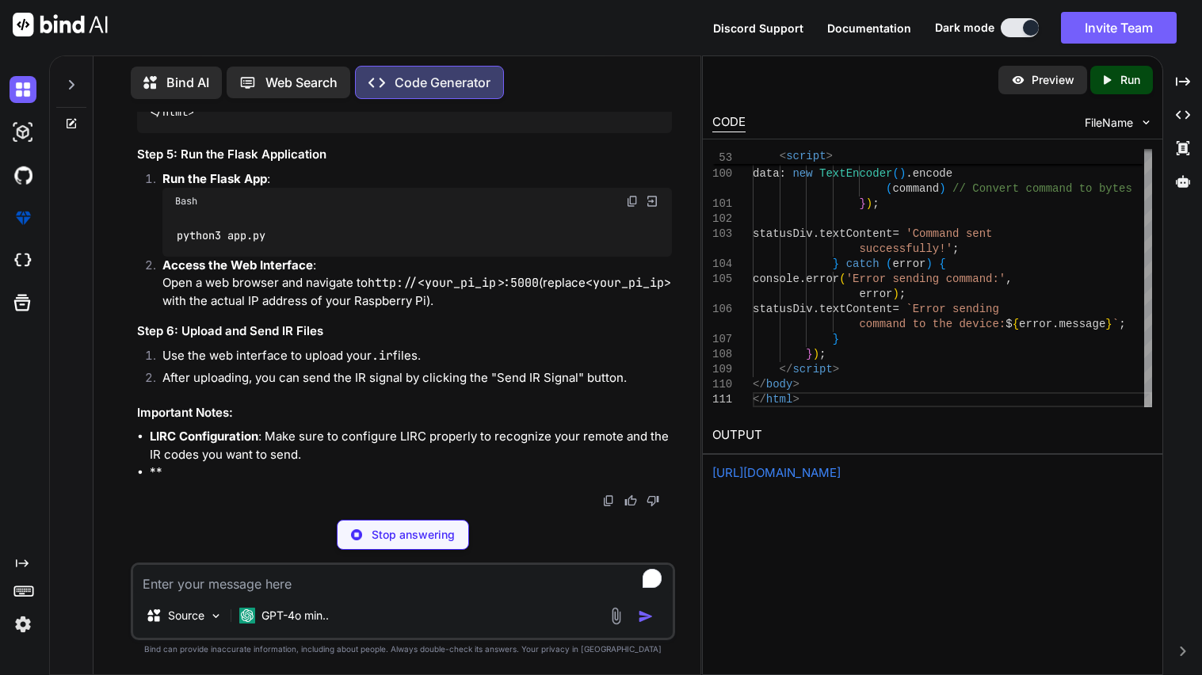
copy code "IR Blaster"
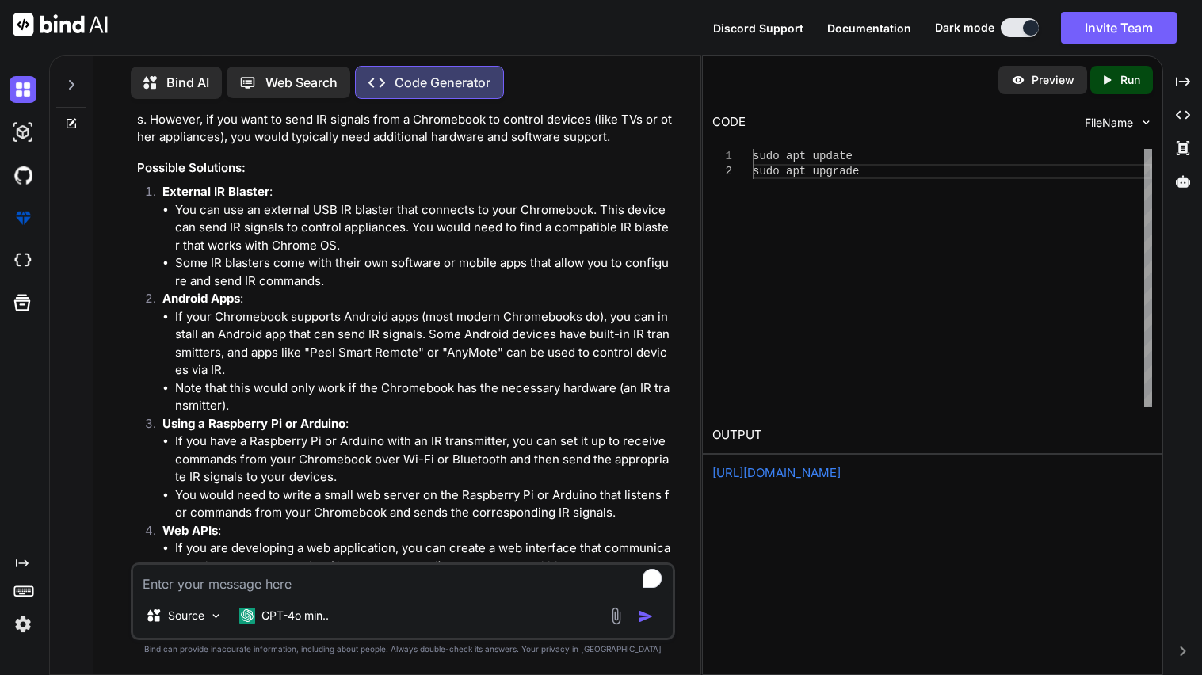
scroll to position [15163, 0]
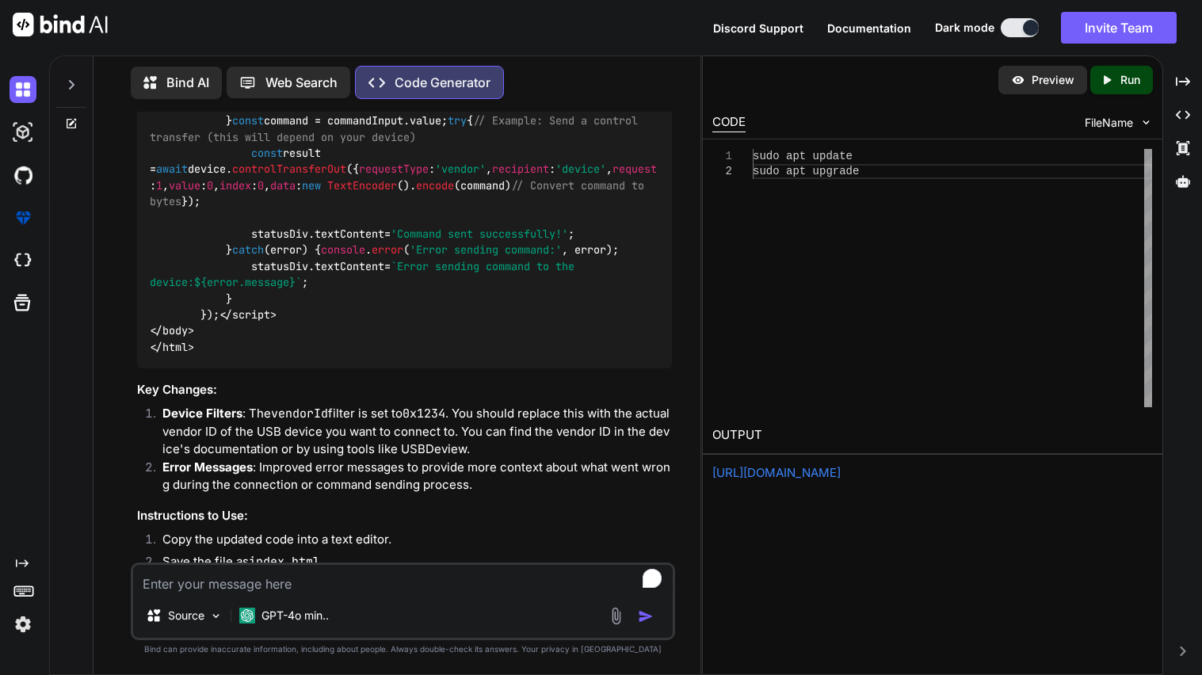
scroll to position [12486, 0]
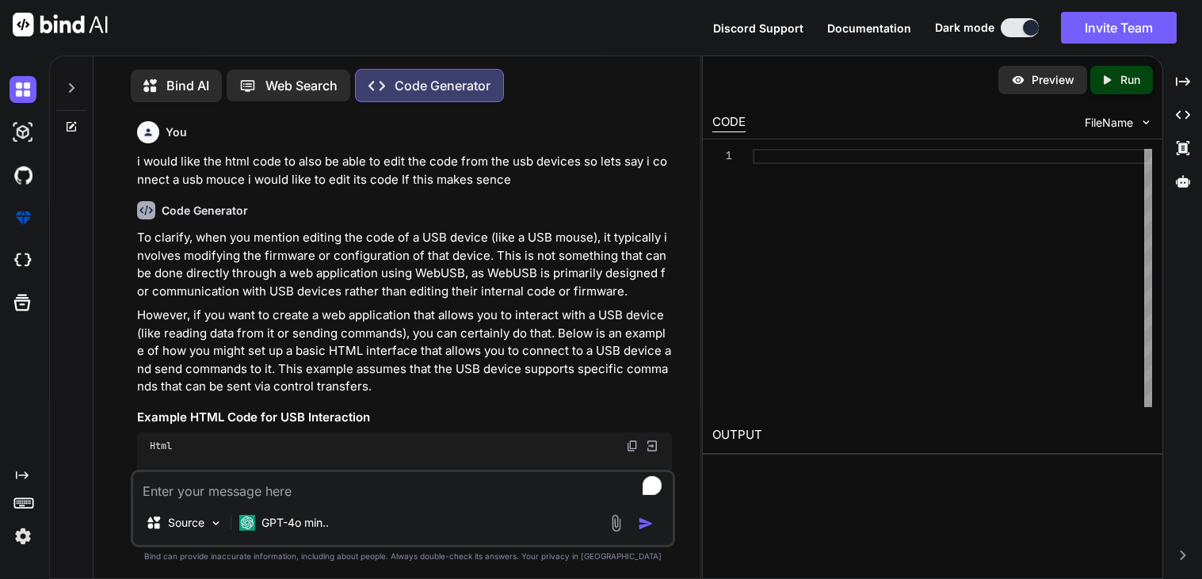
type textarea "x"
